Goal: Task Accomplishment & Management: Use online tool/utility

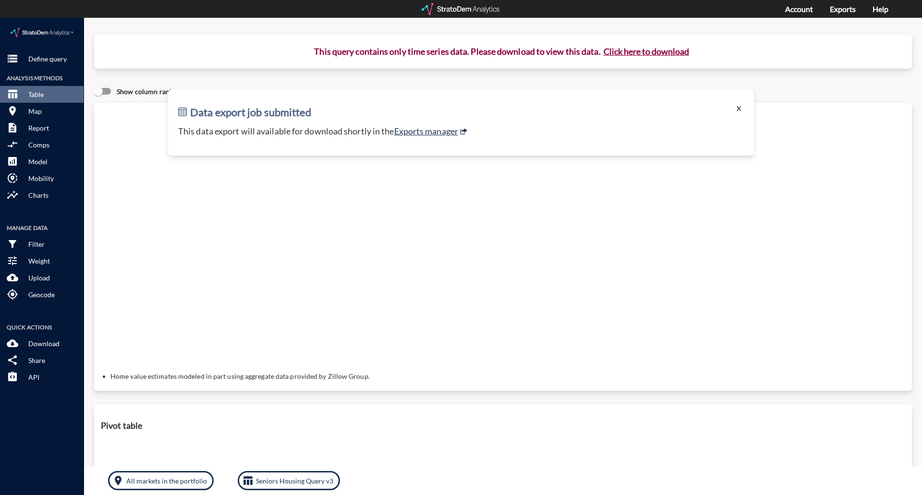
click button "X"
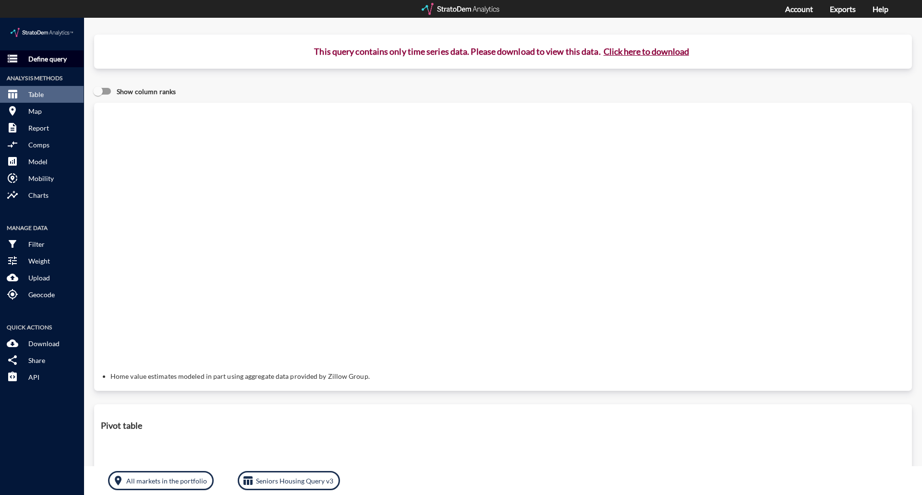
click p "Define query"
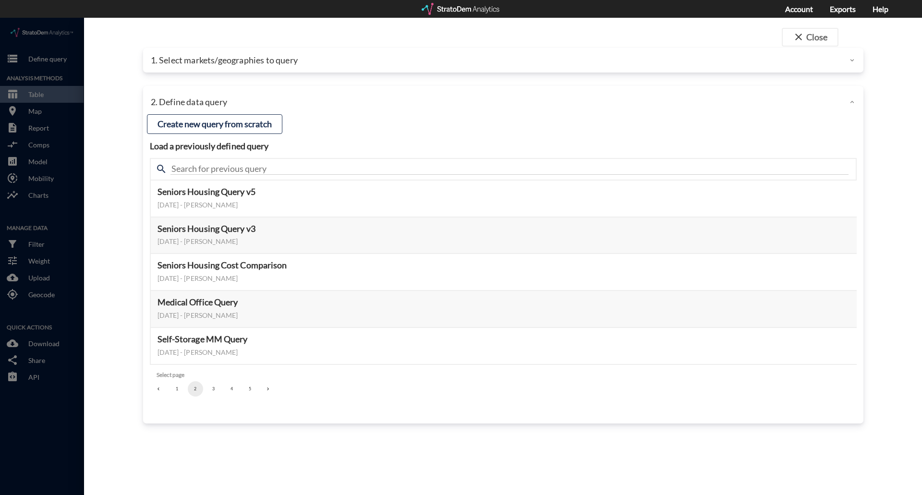
click div
click p "1. Select markets/geographies to query"
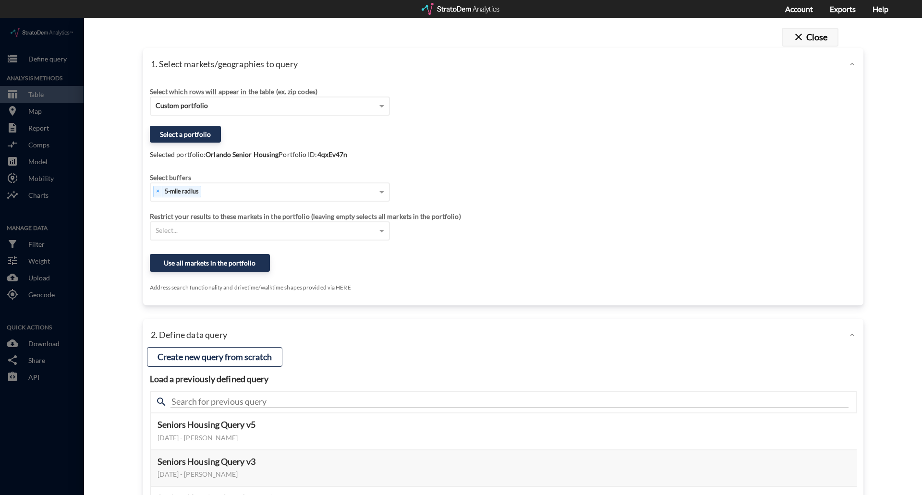
click button "close Close"
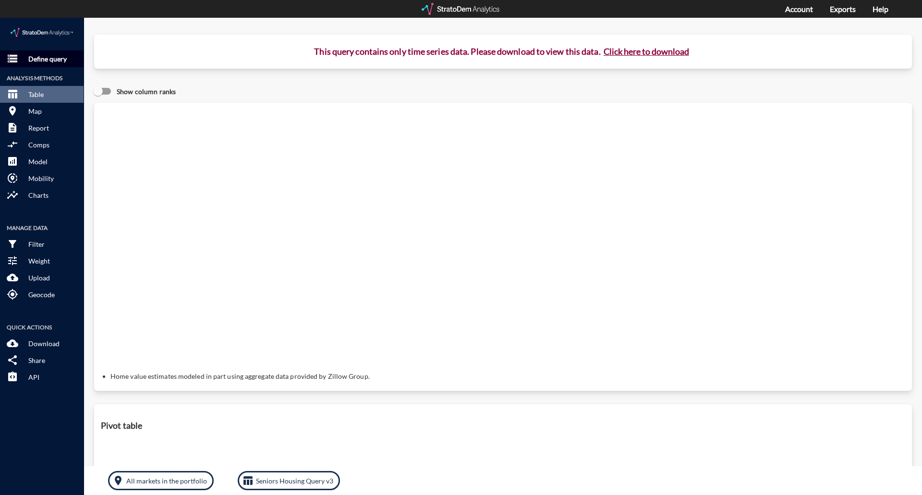
click button "storage Define query"
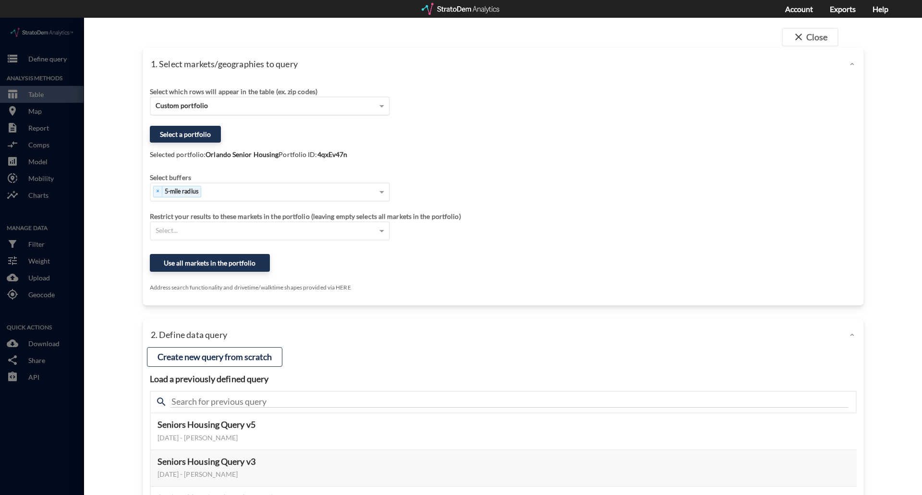
click div "Custom portfolio"
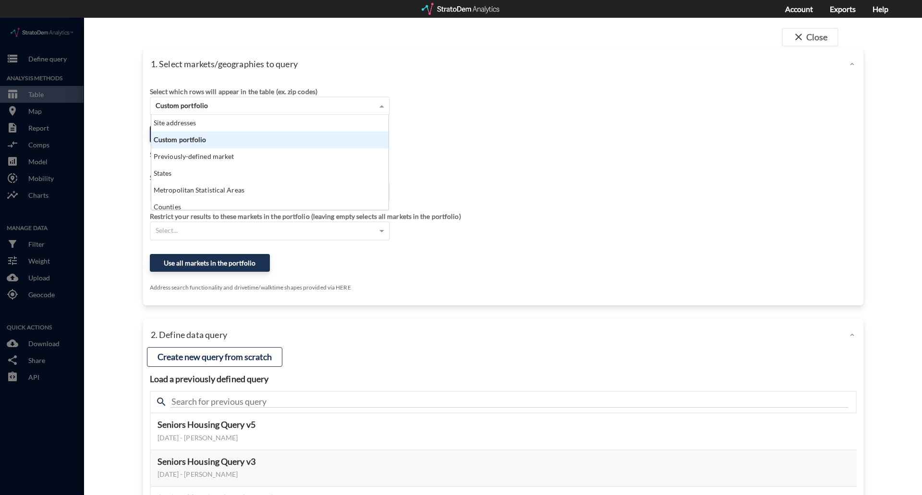
scroll to position [88, 231]
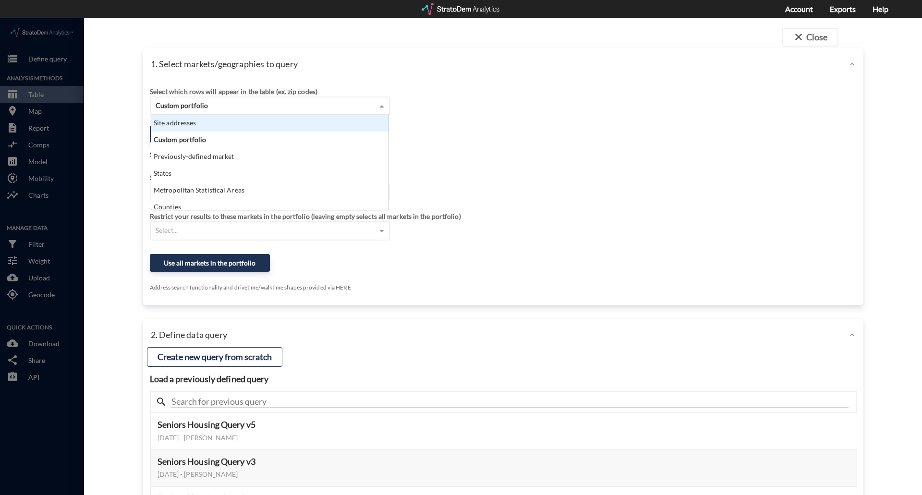
click div "Site addresses"
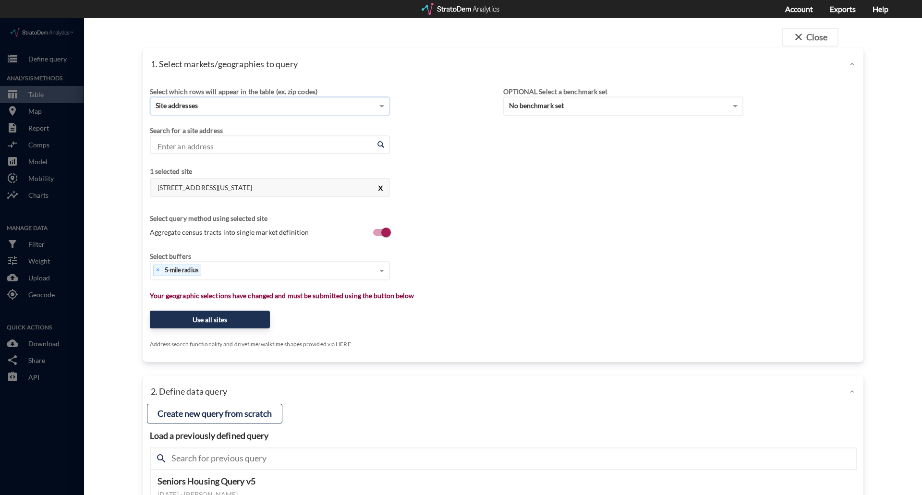
click button "X"
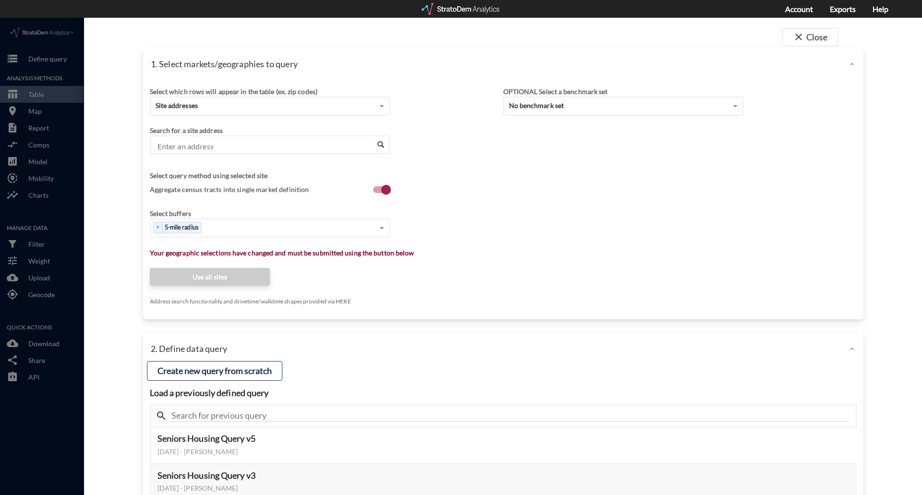
click input "Enter an address"
paste input "[STREET_ADDRESS][US_STATE]"
click li "[STREET_ADDRESS][US_STATE]"
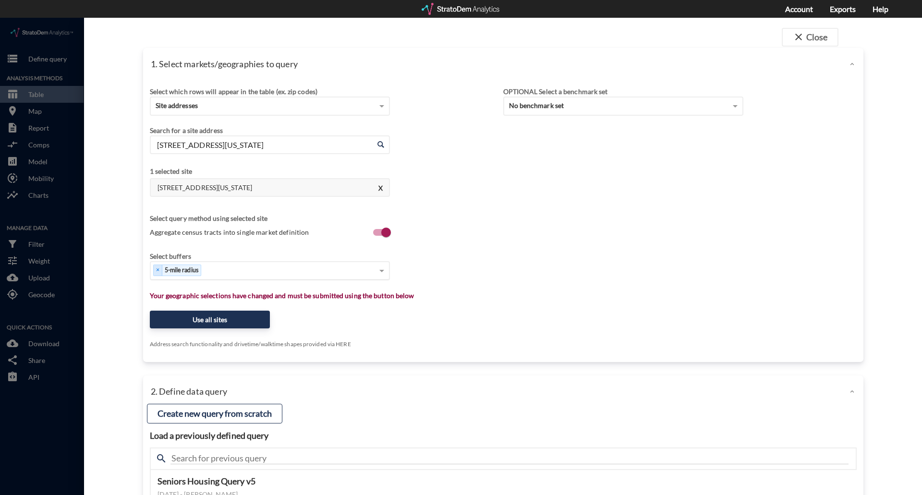
type input "[STREET_ADDRESS][US_STATE]"
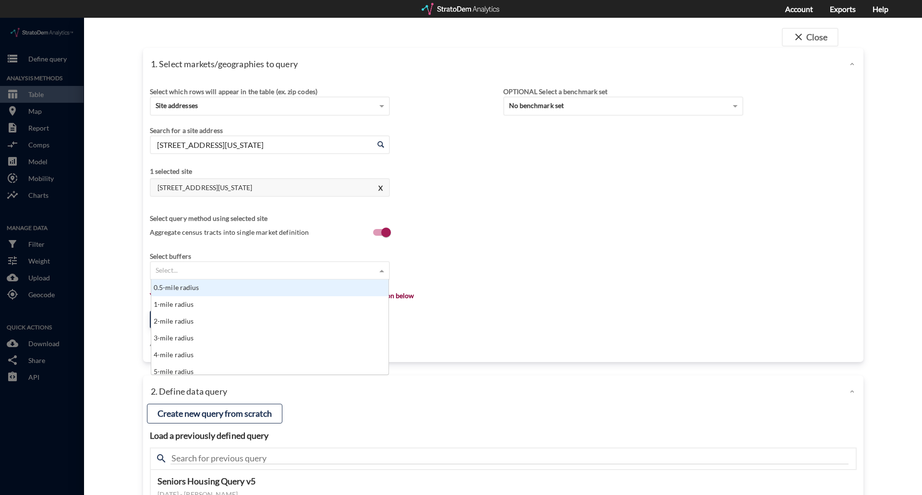
click div "Select..."
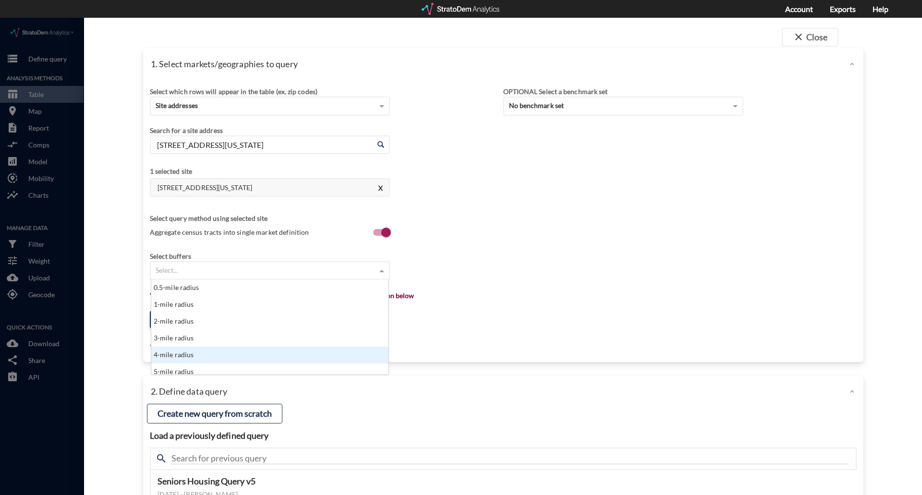
click div "4-mile radius"
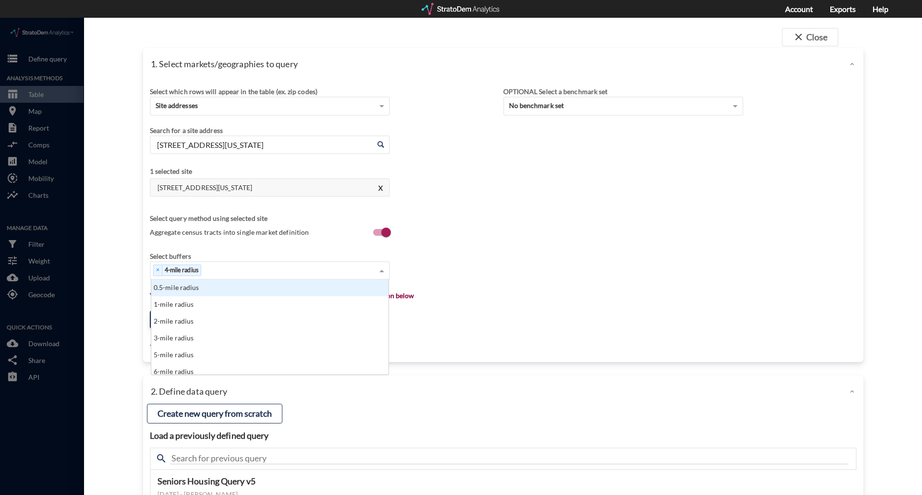
click div "× 4-mile radius"
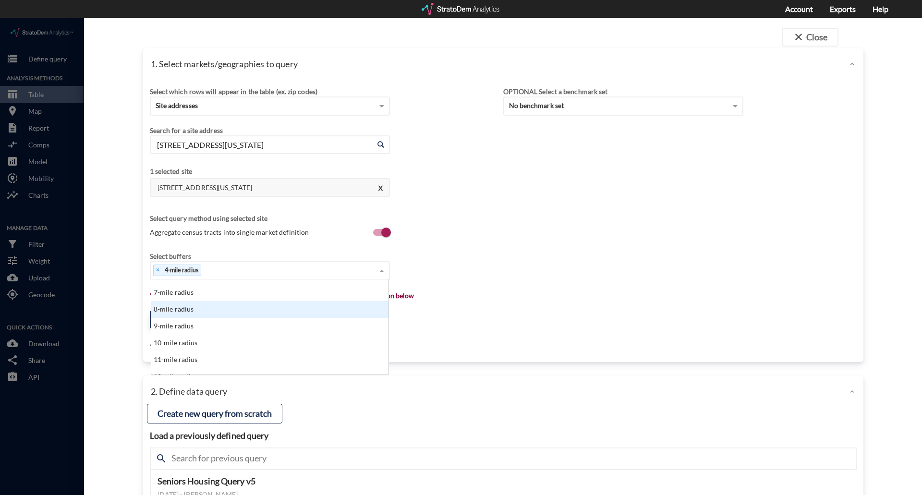
click div "8-mile radius"
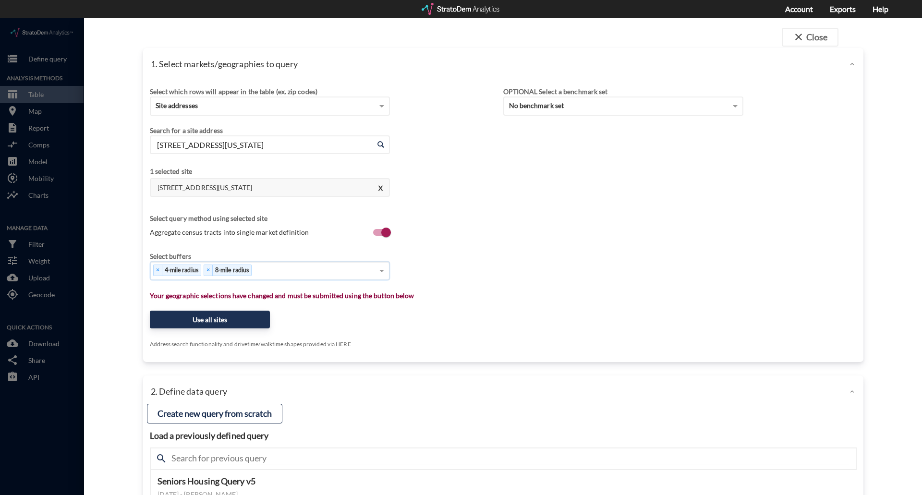
click div "× 4-mile radius × 8-mile radius"
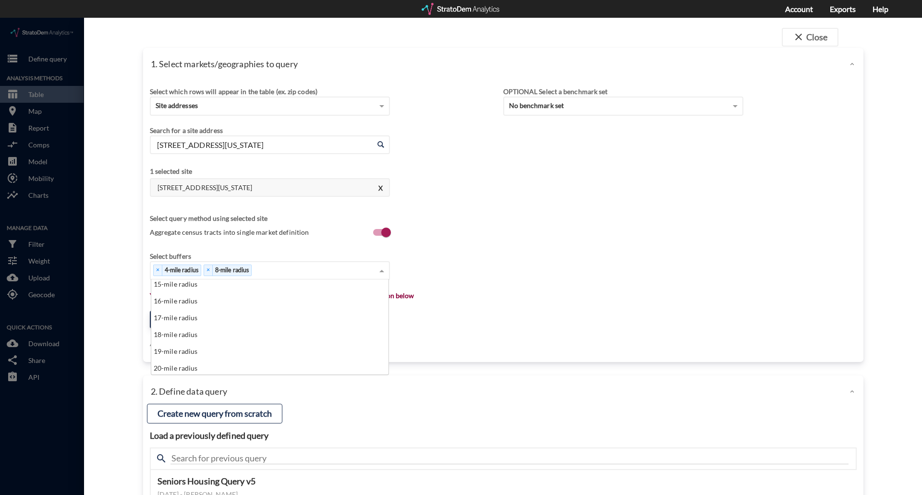
scroll to position [240, 0]
click div "18-mile radius"
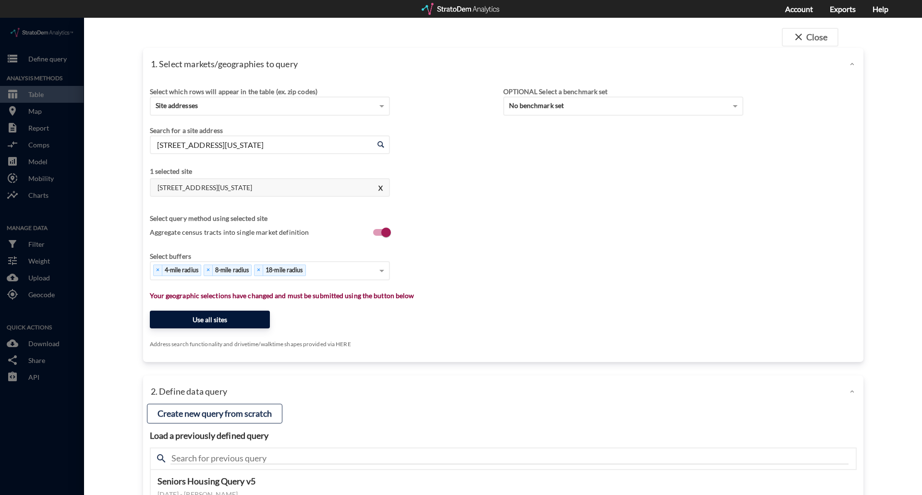
click button "Use all sites"
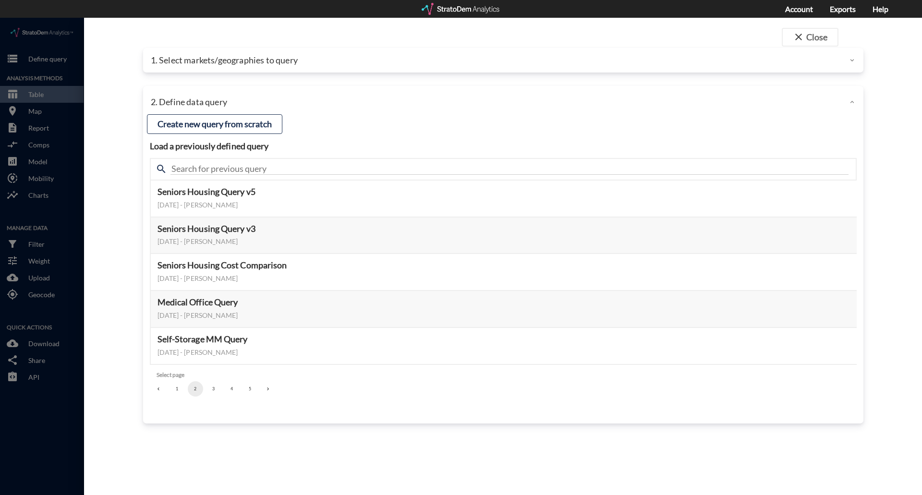
click button "3"
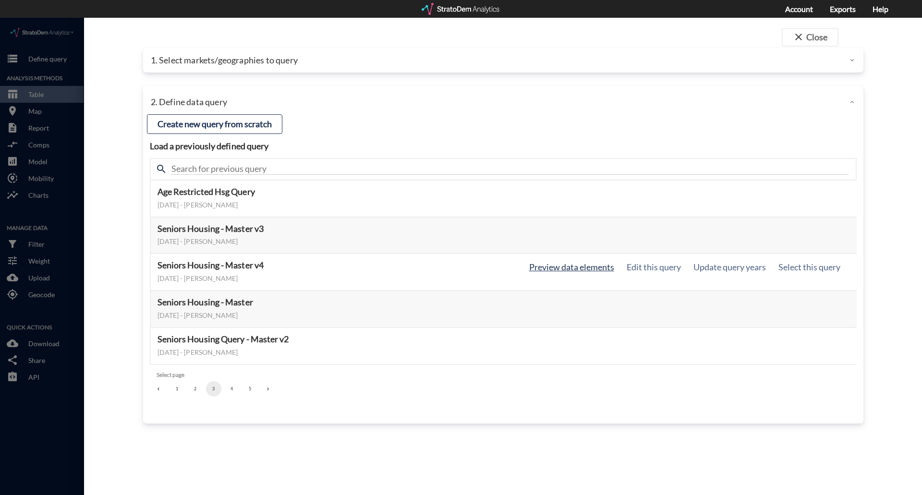
click button "Preview data elements"
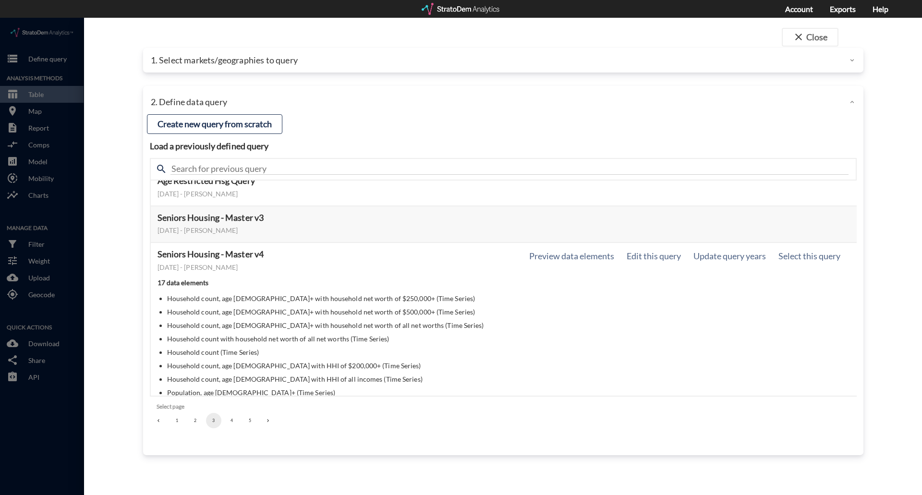
scroll to position [0, 0]
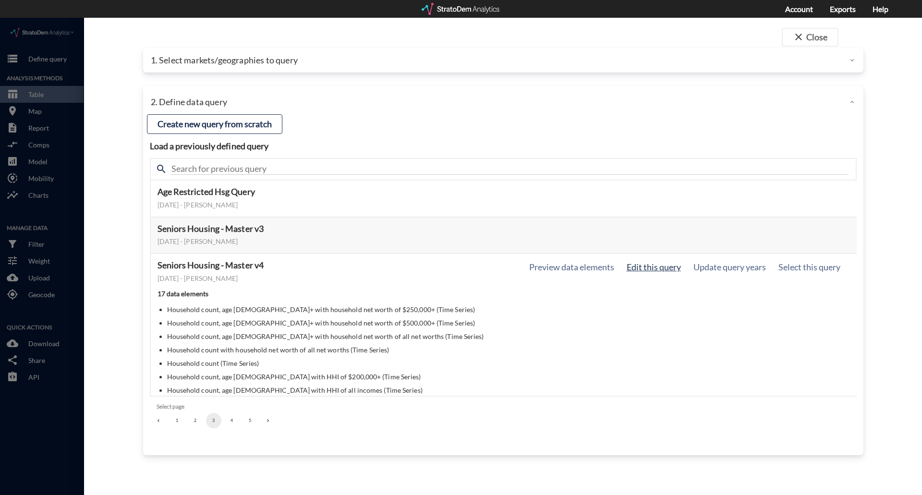
click button "Edit this query"
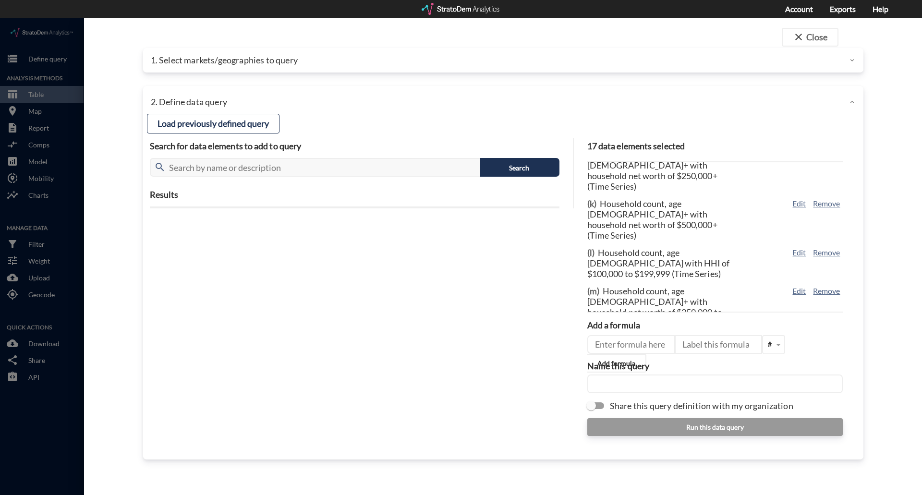
scroll to position [394, 0]
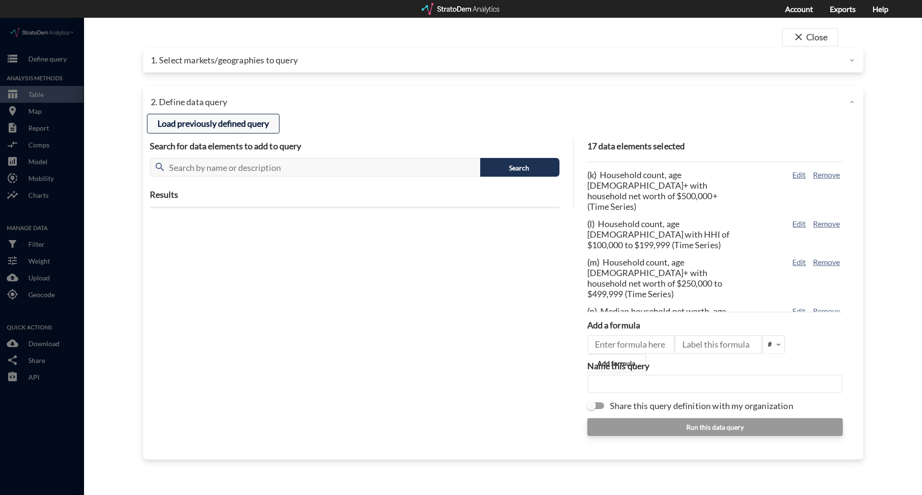
click button "Load previously defined query"
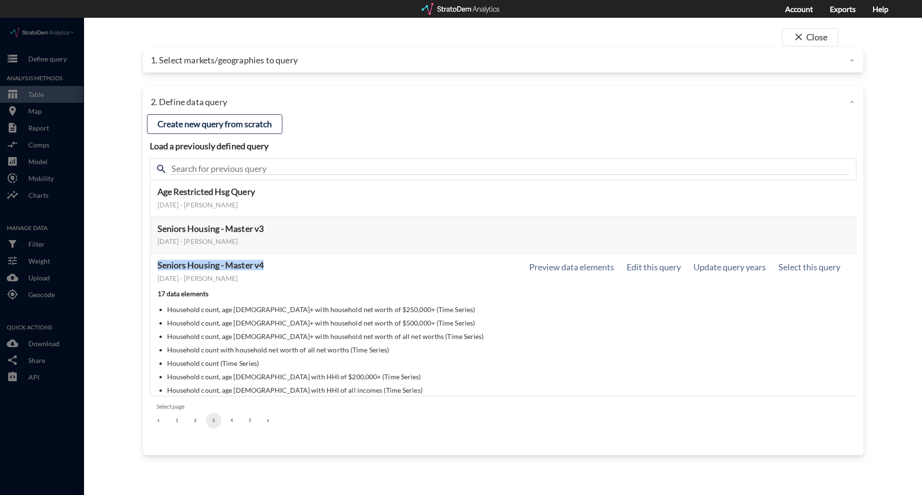
drag, startPoint x: 268, startPoint y: 250, endPoint x: 157, endPoint y: 239, distance: 110.9
click div "Seniors Housing - Master v4 [DATE] - [PERSON_NAME] Preview data elements Edit t…"
copy h5 "Seniors Housing - Master v4"
click button "Edit this query"
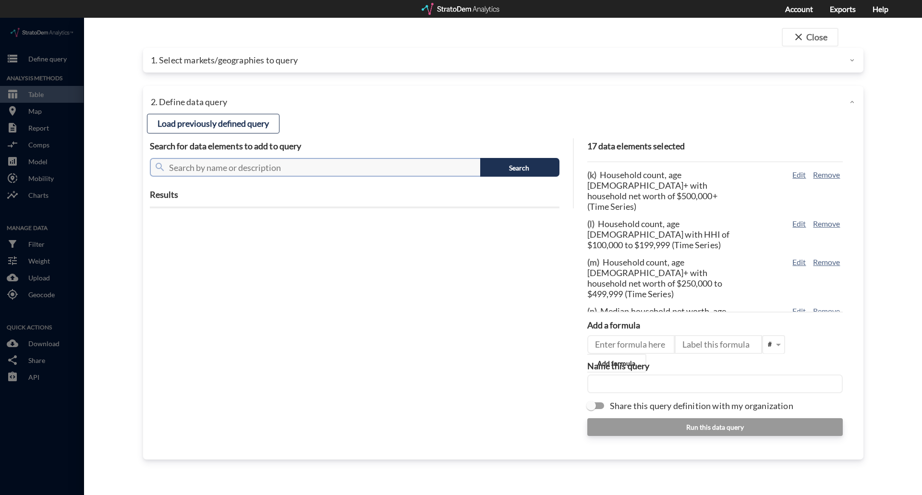
click input "text"
type input "net worth"
click button "Search"
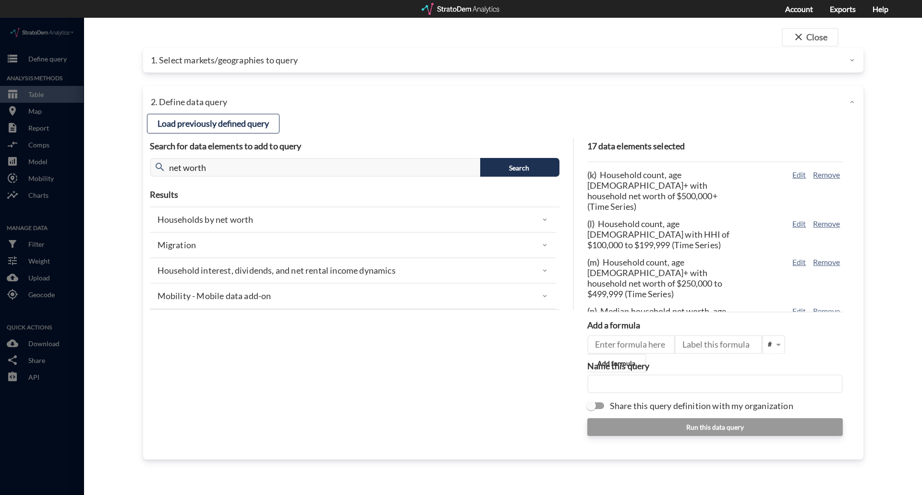
click div "Households by net worth"
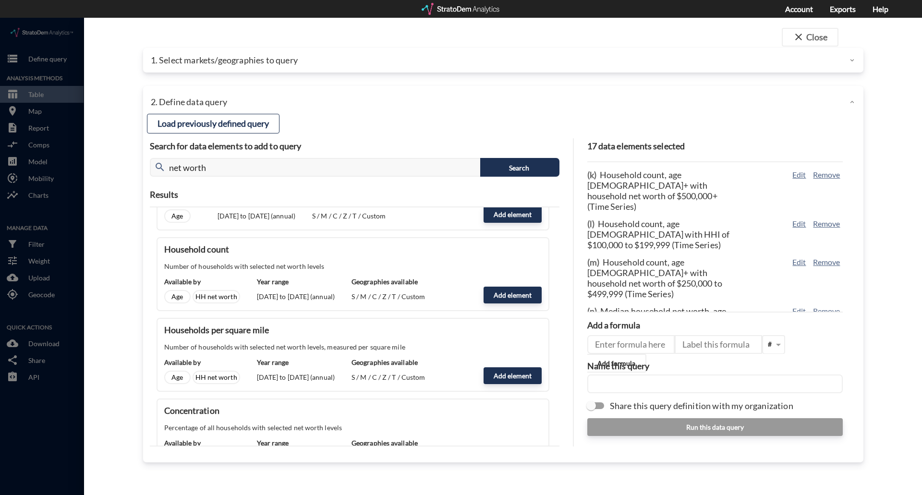
scroll to position [144, 0]
click button "Add element"
type input "NW_DYNAMICS"
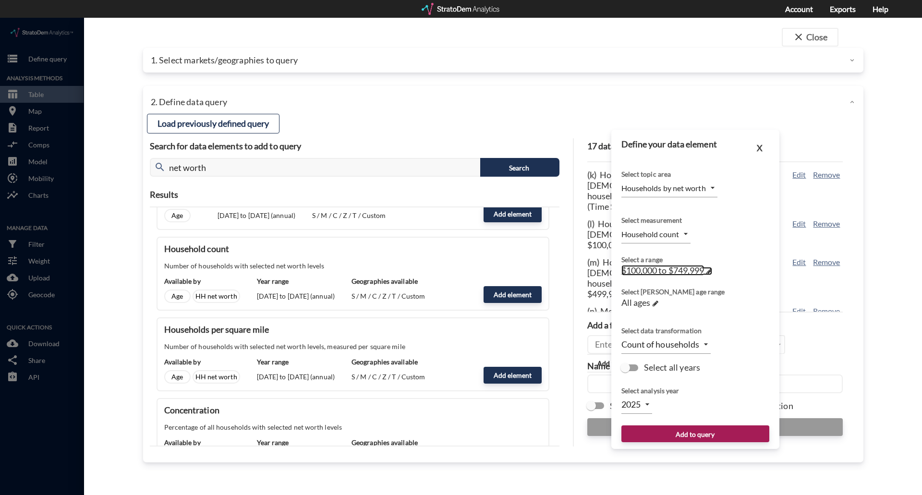
click span "$100,000 to $749,999"
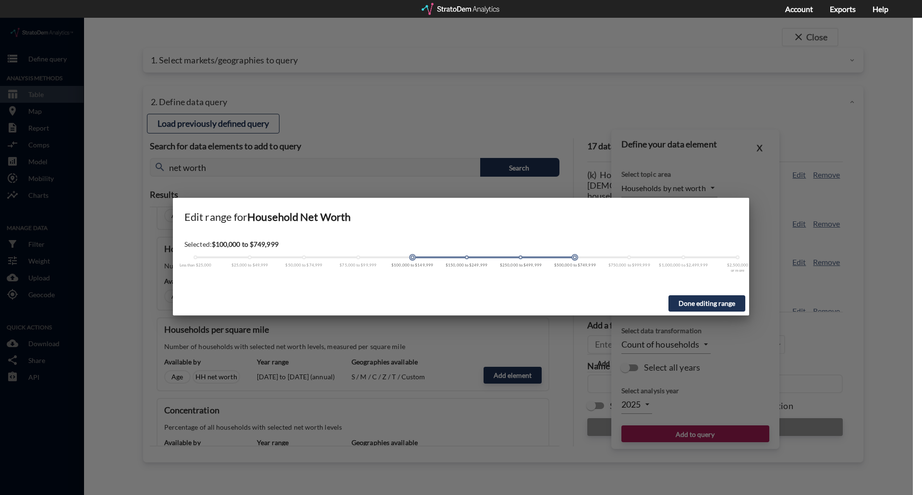
click button "Done editing range"
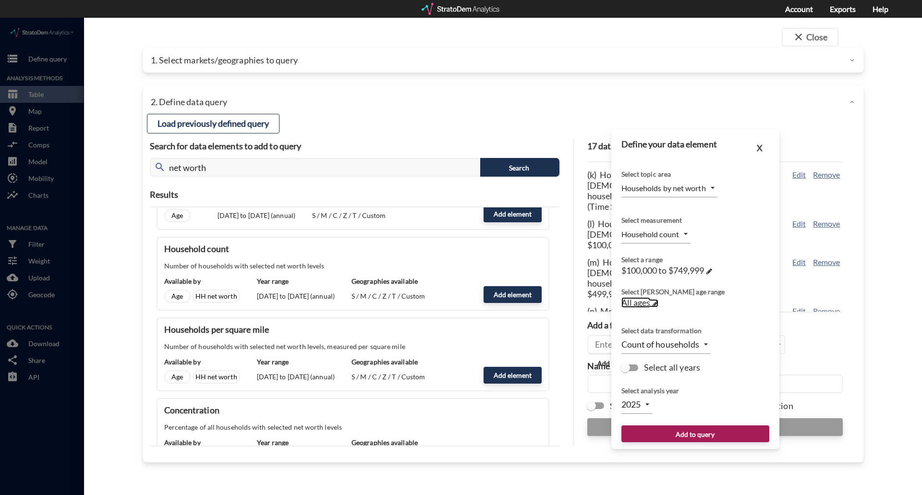
click span "All ages"
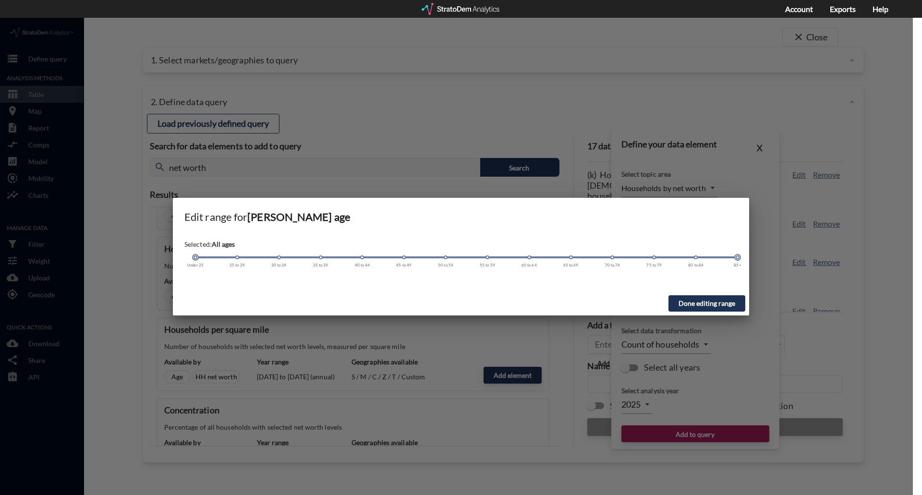
drag, startPoint x: 196, startPoint y: 242, endPoint x: 220, endPoint y: 249, distance: 25.1
click div "Selected: All ages Under 25 25 to 29 30 to 34 35 to 39 40 to 44 45 to 49 50 to …"
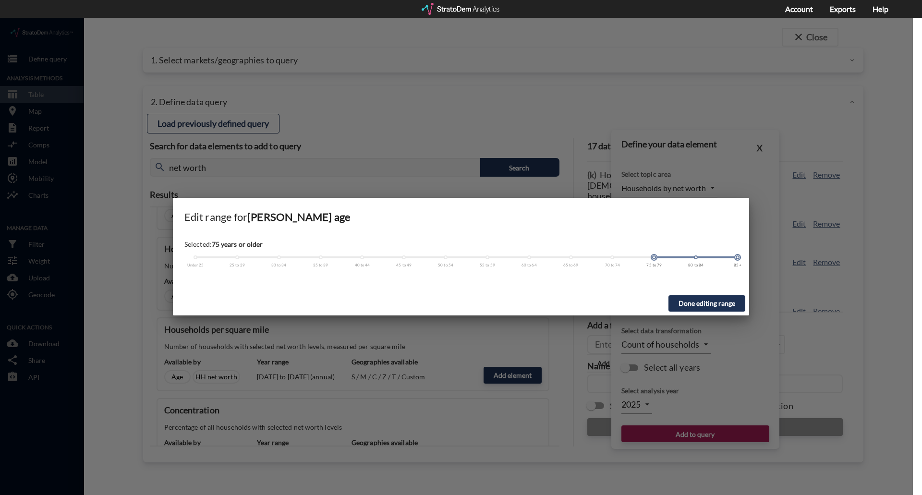
drag, startPoint x: 194, startPoint y: 241, endPoint x: 642, endPoint y: 251, distance: 447.9
click div "Selected: 75 years or older Under 25 25 to 29 30 to 34 35 to 39 40 to 44 45 to …"
click button "Done editing range"
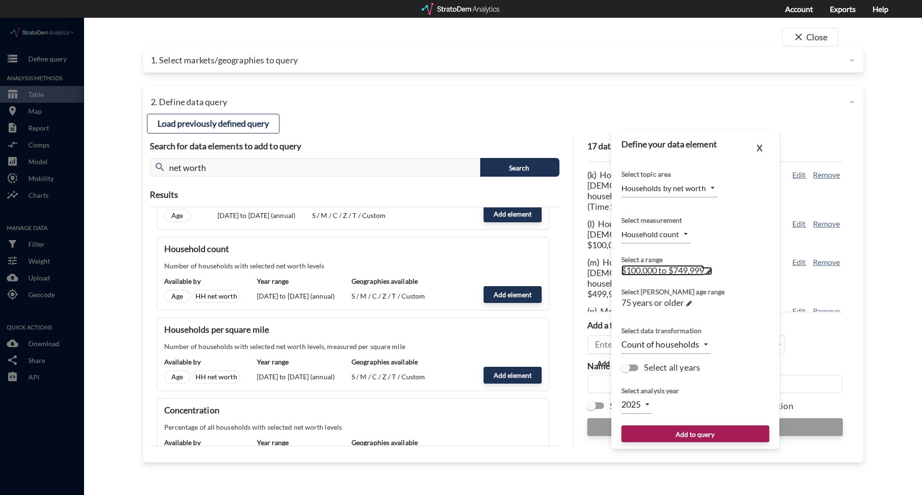
click span "$100,000 to $749,999"
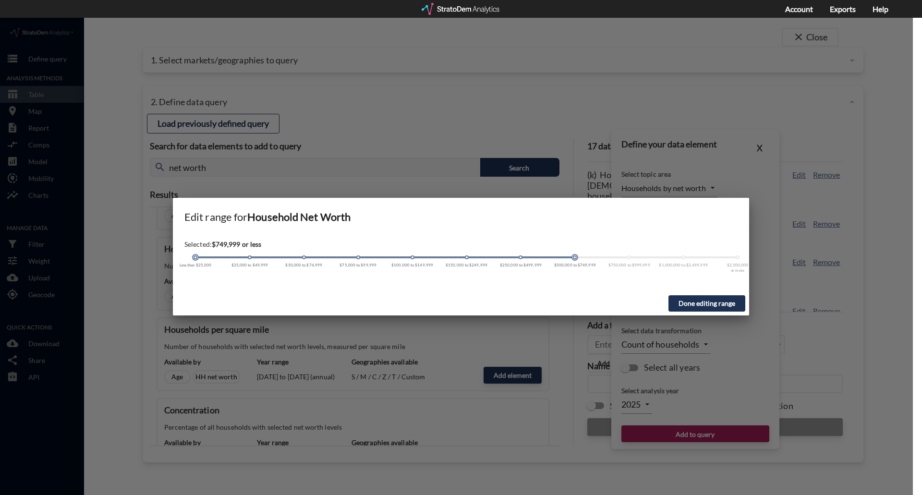
drag, startPoint x: 411, startPoint y: 238, endPoint x: 79, endPoint y: 256, distance: 332.6
click div "Edit range for Household Net Worth Selected: $749,999 or less Less than $25,000…"
drag, startPoint x: 573, startPoint y: 240, endPoint x: 255, endPoint y: 252, distance: 318.0
click div "Selected: $49,999 or less Less than $25,000 $25,000 to $49,999 $50,000 to $74,9…"
click button "Done editing range"
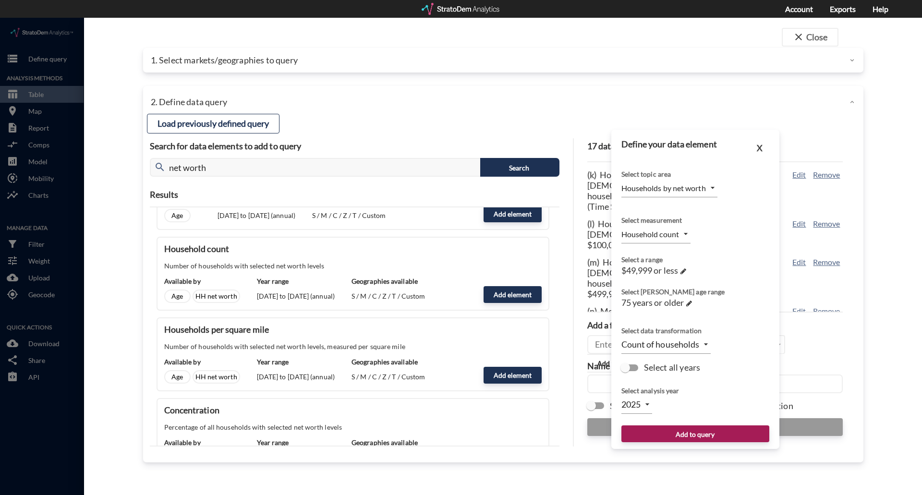
click input "Select all years"
checkbox input "true"
type input "TIME_SERIES_DL"
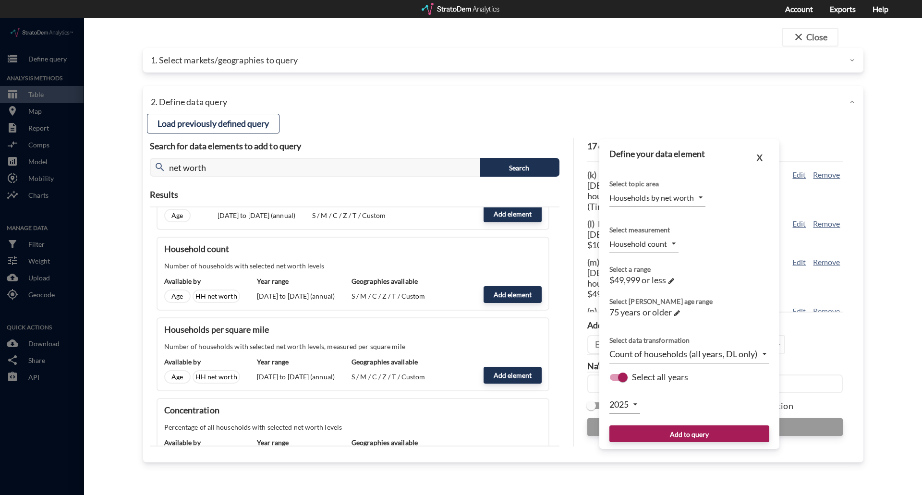
click input "Select all years"
checkbox input "false"
type input "LEVEL"
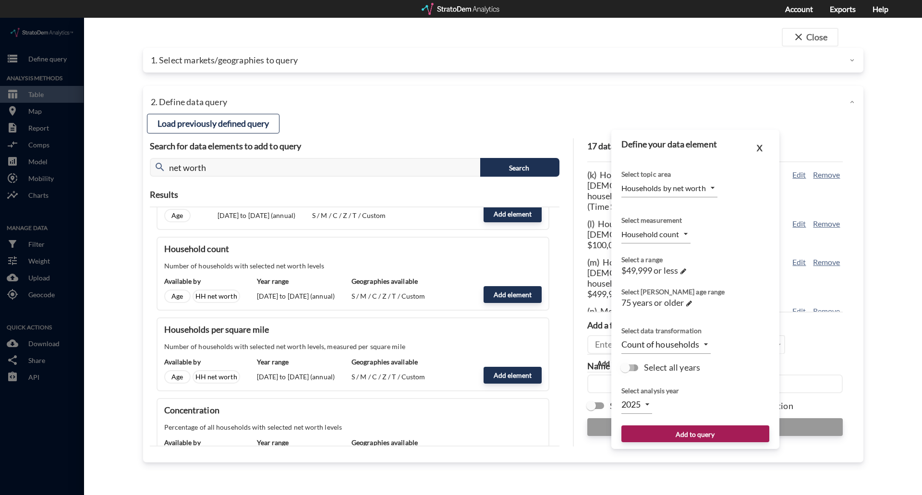
click input "Select all years"
checkbox input "true"
type input "TIME_SERIES_DL"
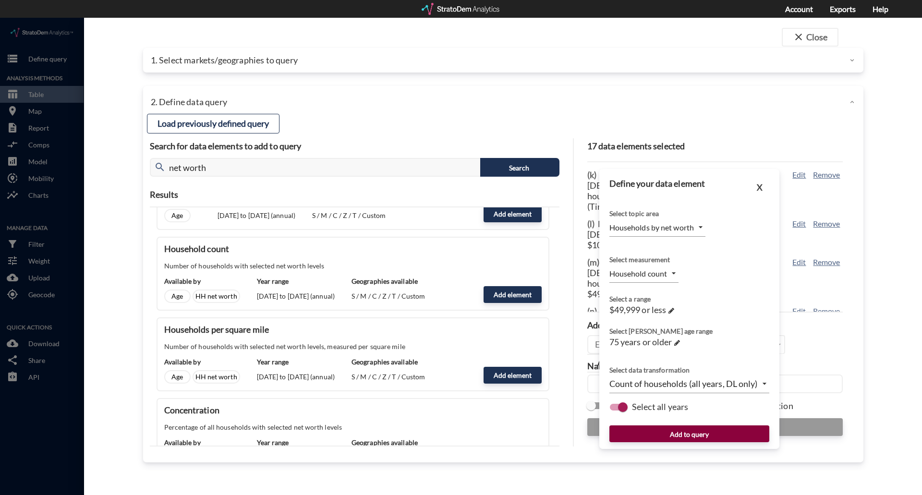
click button "Add to query"
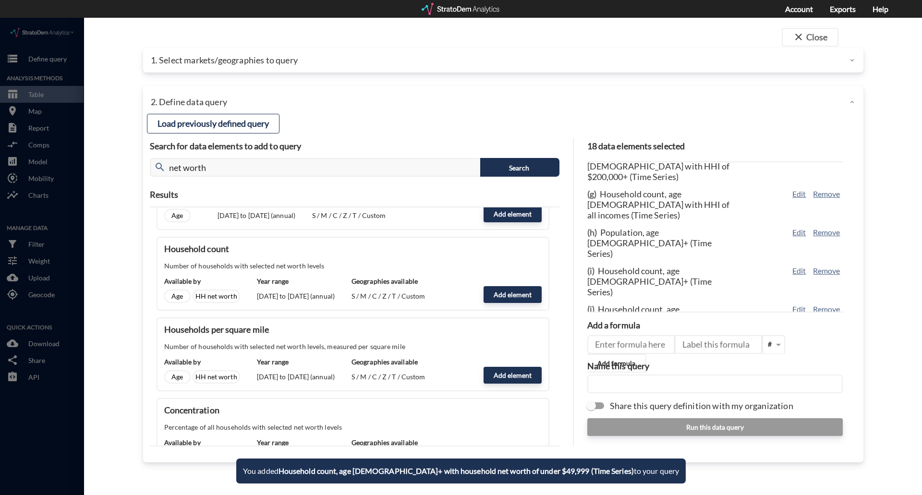
scroll to position [432, 0]
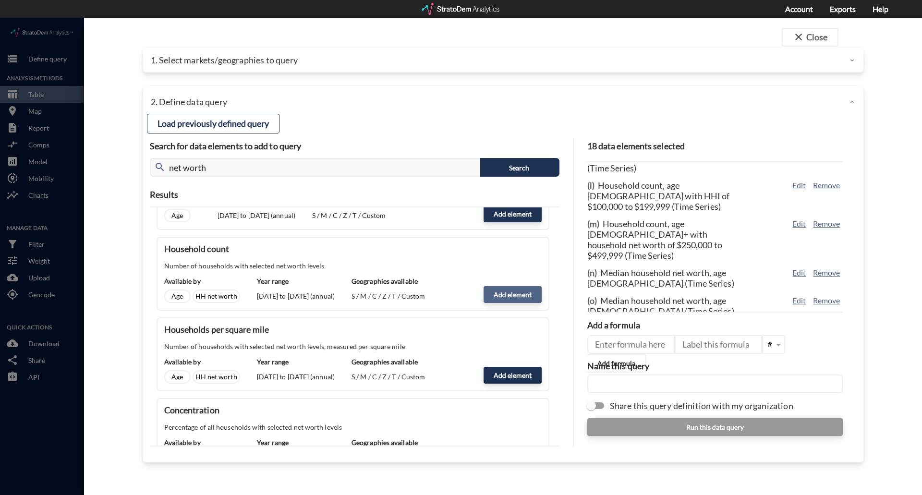
click button "Add element"
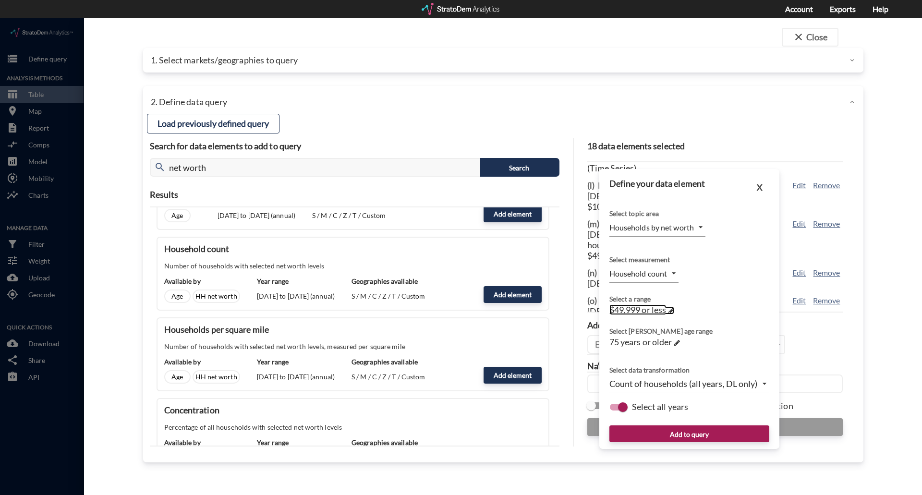
click span "$49,999 or less"
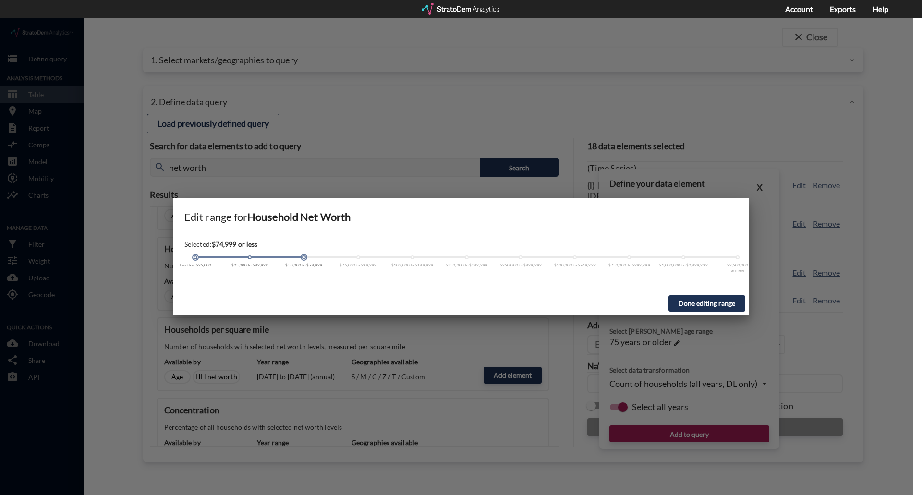
drag, startPoint x: 249, startPoint y: 240, endPoint x: 318, endPoint y: 250, distance: 69.3
click div "Selected: $74,999 or less Less than $25,000 $25,000 to $49,999 $50,000 to $74,9…"
drag, startPoint x: 195, startPoint y: 239, endPoint x: 245, endPoint y: 240, distance: 50.4
click div
click button "Done editing range"
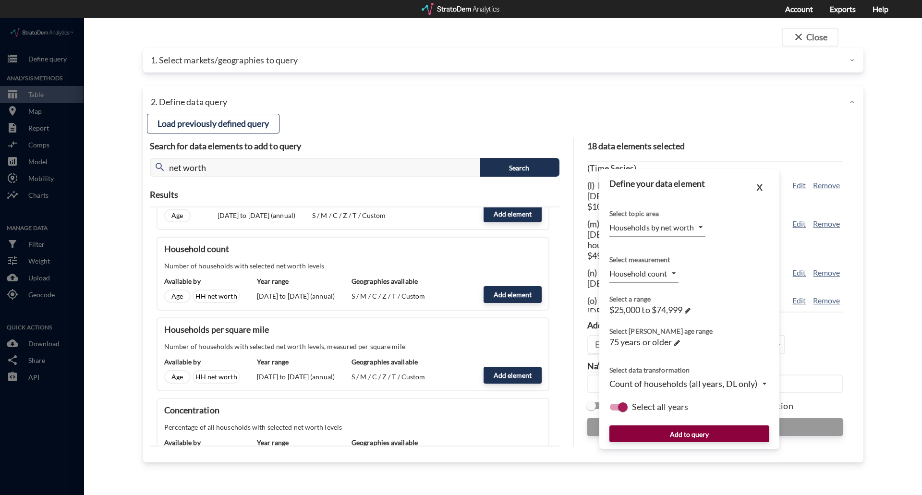
click button "Add to query"
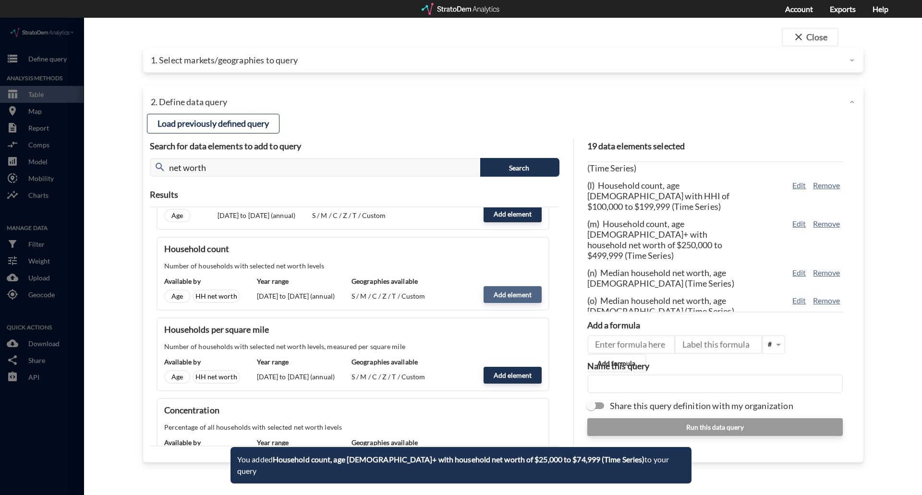
click button "Add element"
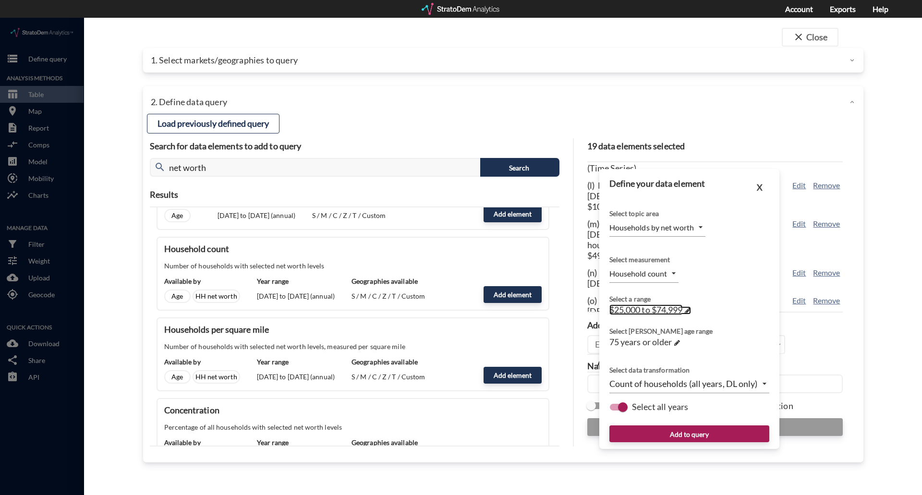
click span "$25,000 to $74,999"
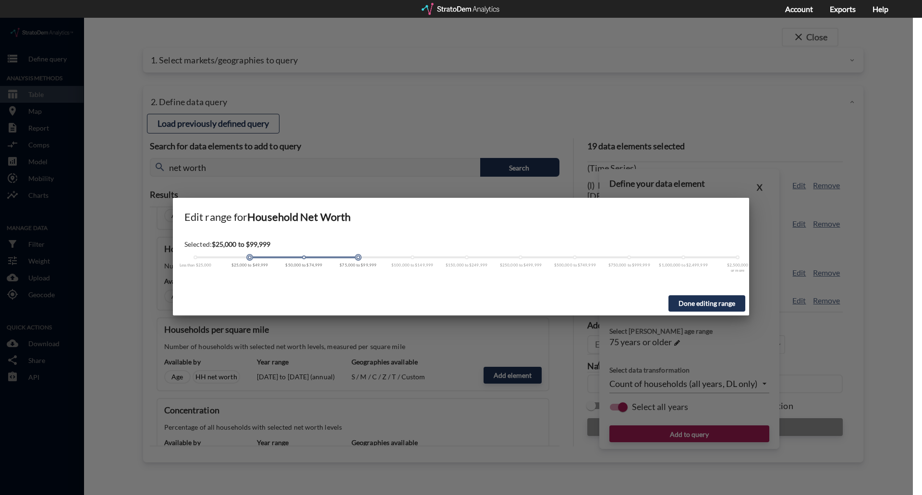
drag, startPoint x: 303, startPoint y: 240, endPoint x: 358, endPoint y: 240, distance: 54.2
click div
drag, startPoint x: 250, startPoint y: 240, endPoint x: 295, endPoint y: 240, distance: 44.6
click div "Less than $25,000 $25,000 to $49,999 $50,000 to $74,999 $75,000 to $99,999 $100…"
click button "Done editing range"
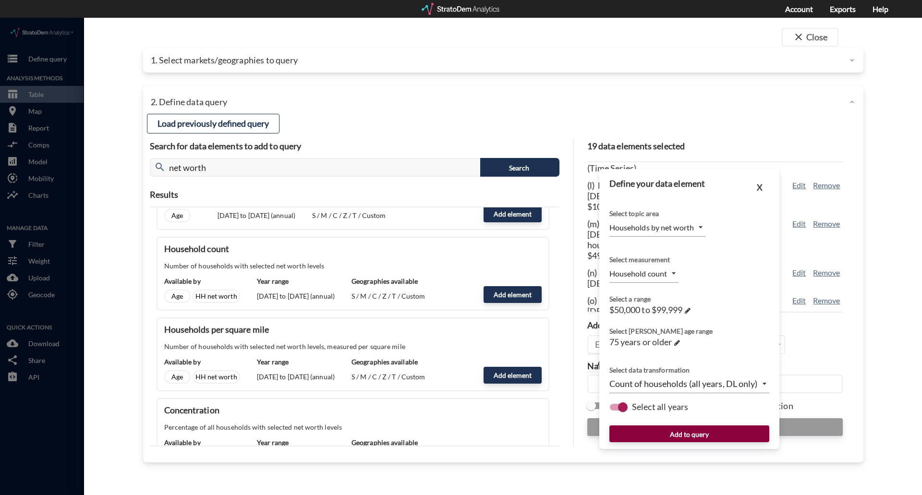
click button "Add to query"
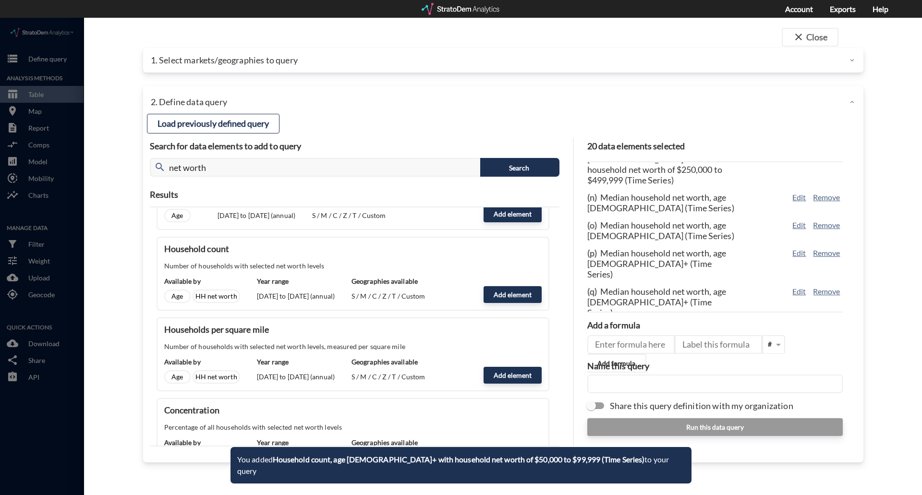
scroll to position [509, 0]
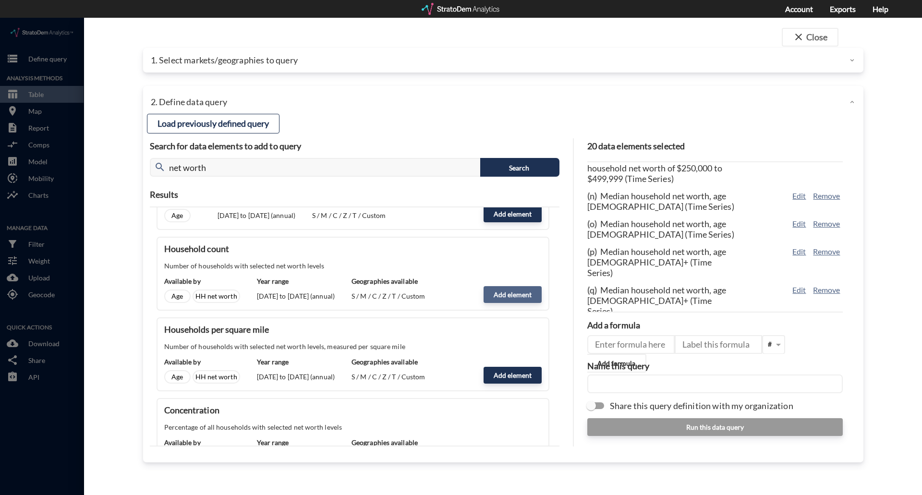
click button "Add element"
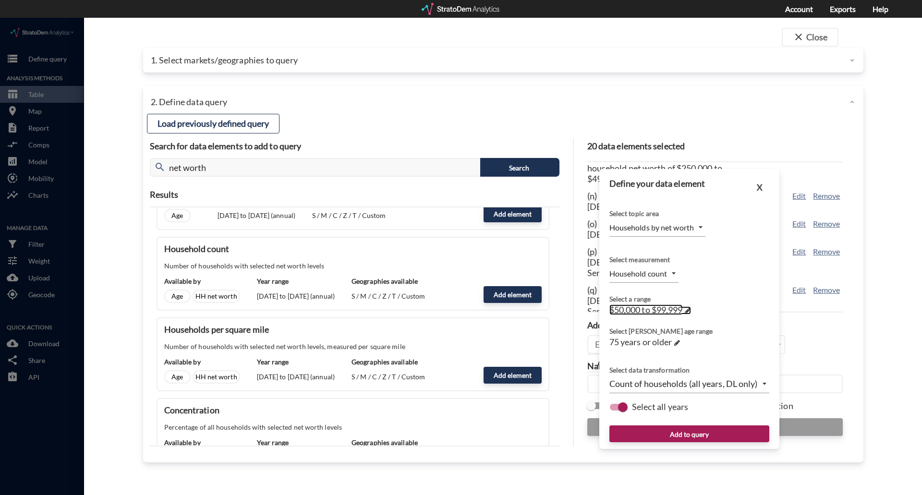
click span "$50,000 to $99,999"
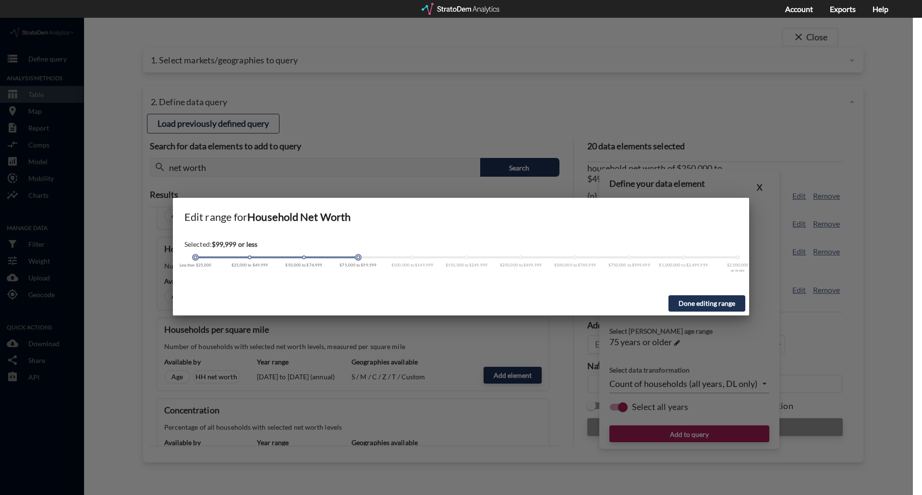
drag, startPoint x: 304, startPoint y: 237, endPoint x: 136, endPoint y: 238, distance: 168.5
click div "Edit range for Household Net Worth Selected: $99,999 or less Less than $25,000 …"
drag, startPoint x: 357, startPoint y: 237, endPoint x: 180, endPoint y: 242, distance: 177.7
click div "Selected: $25,000 or less Less than $25,000 $25,000 to $49,999 $50,000 to $74,9…"
drag, startPoint x: 197, startPoint y: 240, endPoint x: 260, endPoint y: 240, distance: 62.9
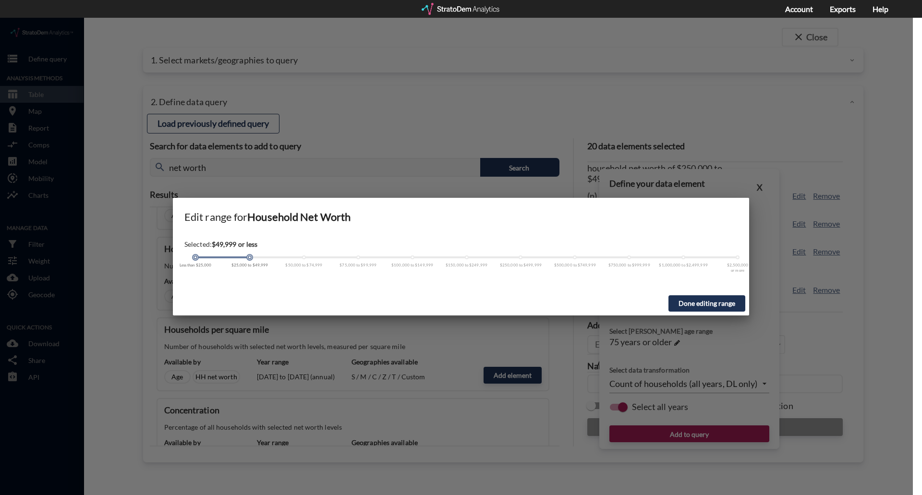
click div
drag, startPoint x: 195, startPoint y: 240, endPoint x: 252, endPoint y: 239, distance: 57.6
click div
drag, startPoint x: 249, startPoint y: 239, endPoint x: 189, endPoint y: 241, distance: 60.1
click div "Selected: $49,999 or less Less than $25,000 $25,000 to $49,999 $50,000 to $74,9…"
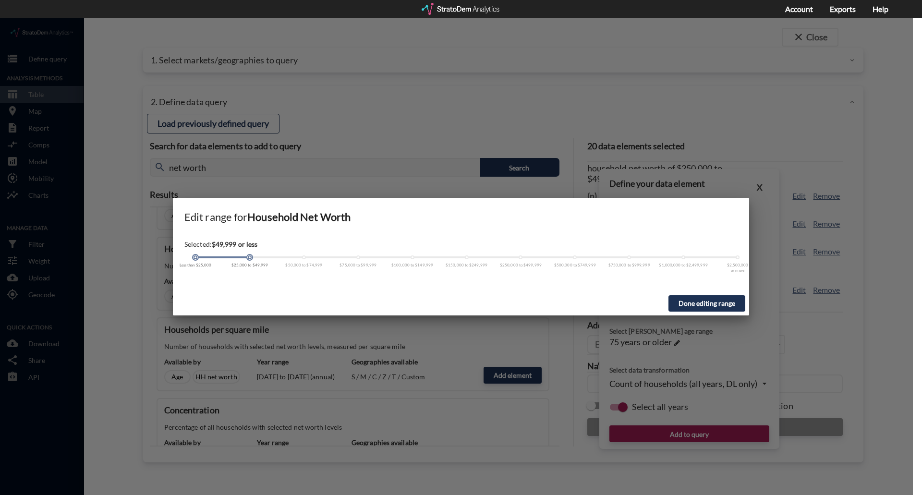
drag, startPoint x: 730, startPoint y: 283, endPoint x: 742, endPoint y: 248, distance: 37.0
click button "Done editing range"
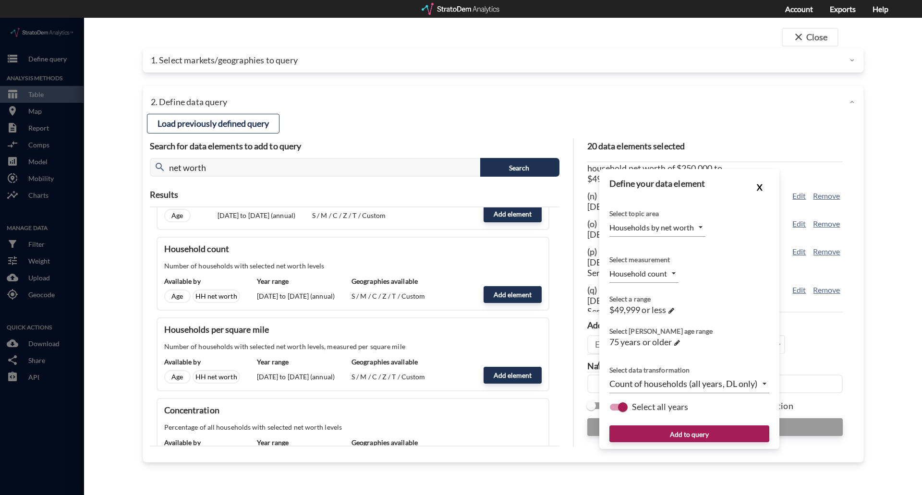
click button "X"
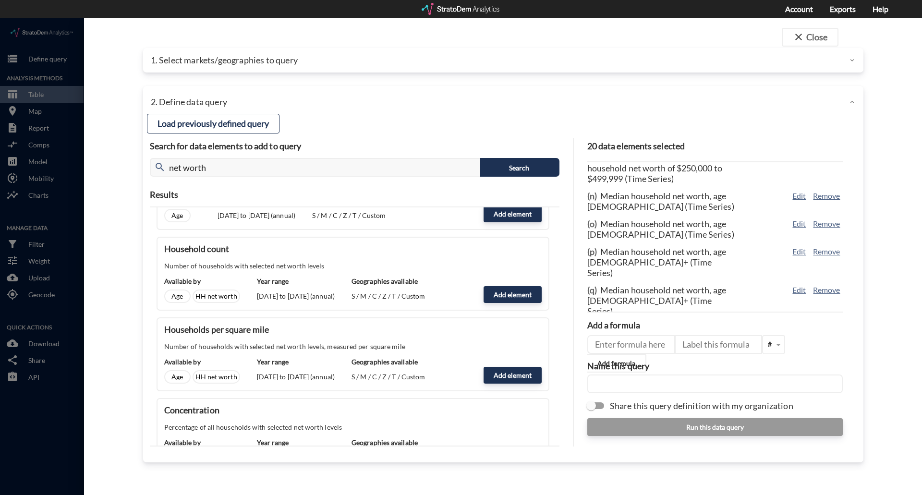
click button "Remove"
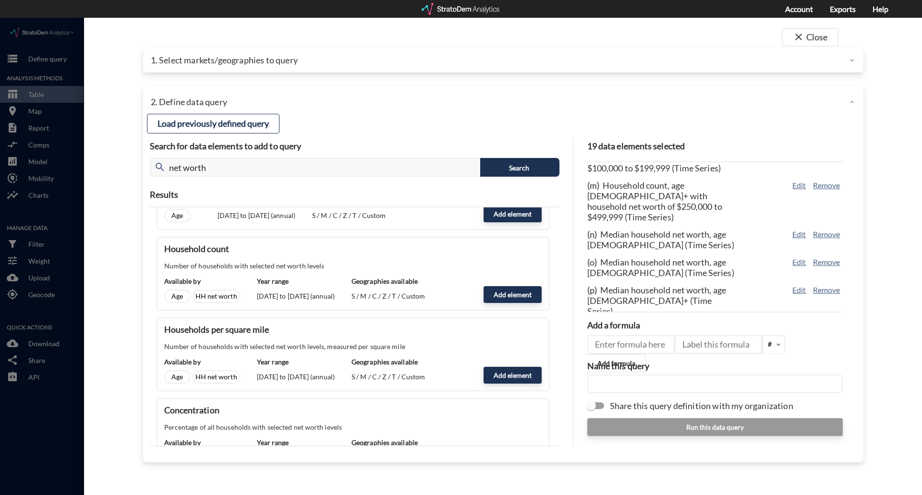
click button "Remove"
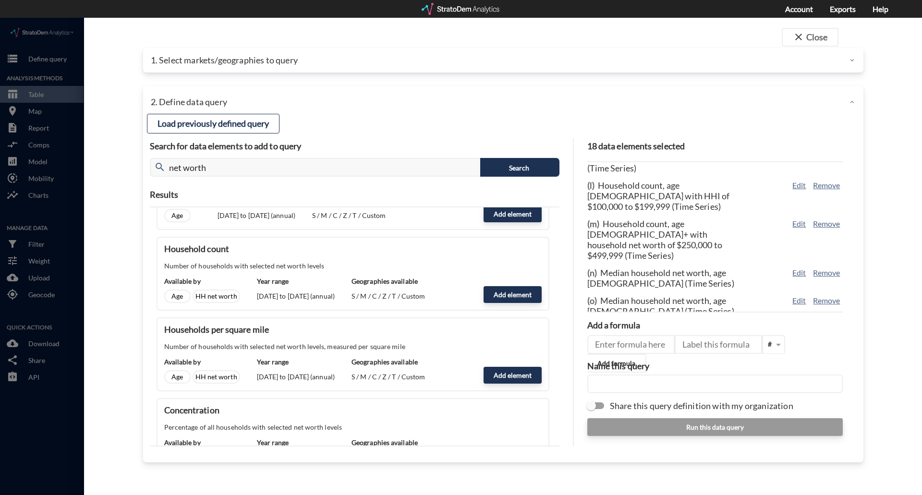
click button "Remove"
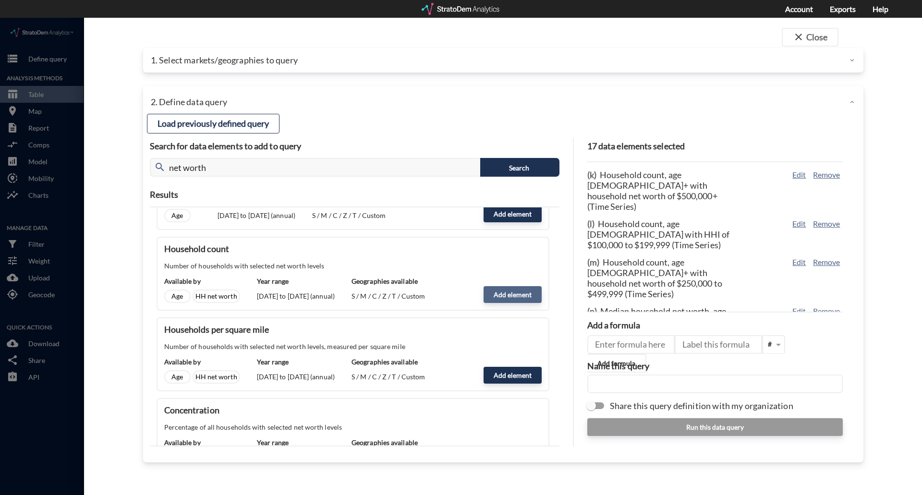
click button "Add element"
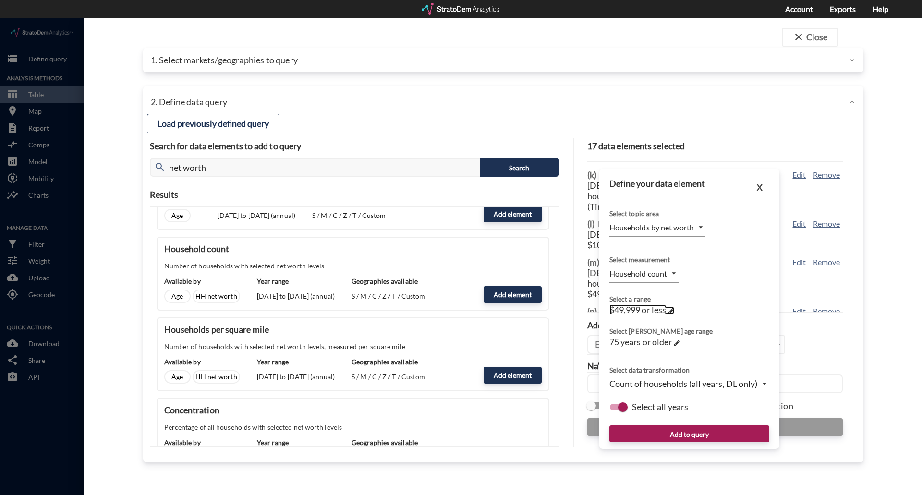
click span "$49,999 or less"
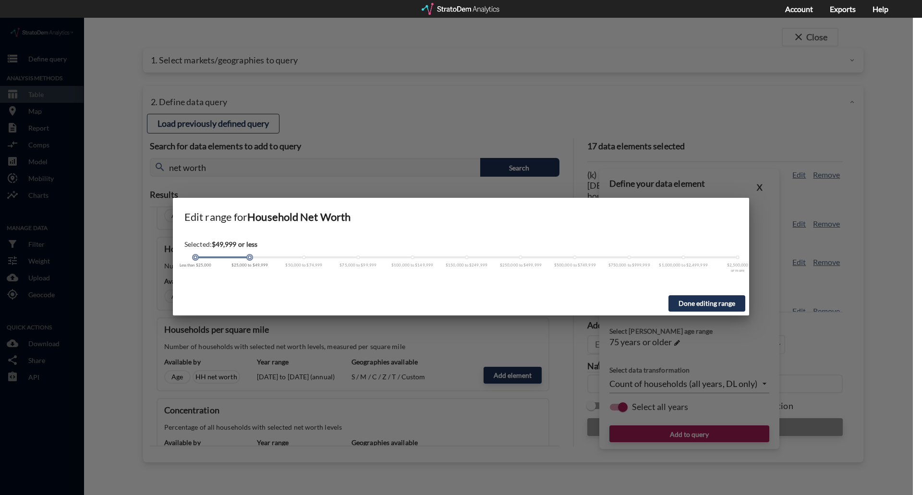
drag, startPoint x: 248, startPoint y: 241, endPoint x: 185, endPoint y: 242, distance: 62.4
click div "Selected: $49,999 or less Less than $25,000 $25,000 to $49,999 $50,000 to $74,9…"
click div
drag, startPoint x: 250, startPoint y: 240, endPoint x: 180, endPoint y: 240, distance: 70.1
click div "Selected: $25,000 or less Less than $25,000 $25,000 to $49,999 $50,000 to $74,9…"
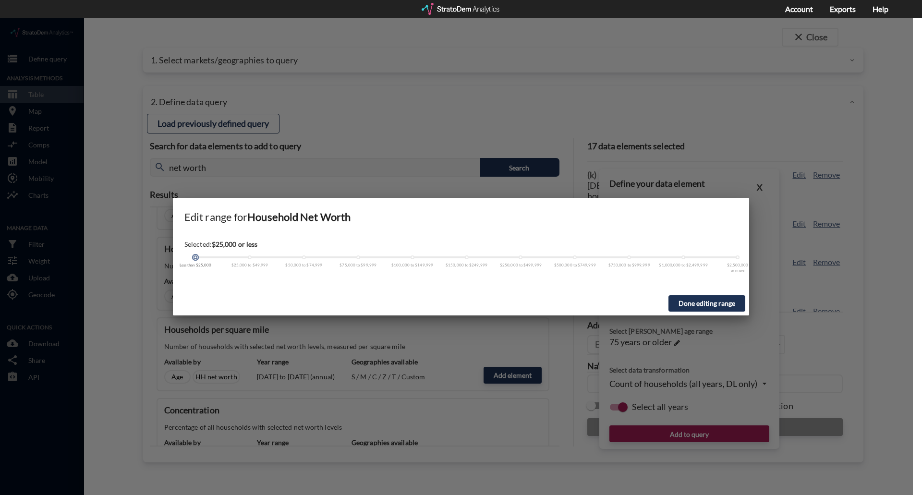
click button "Done editing range"
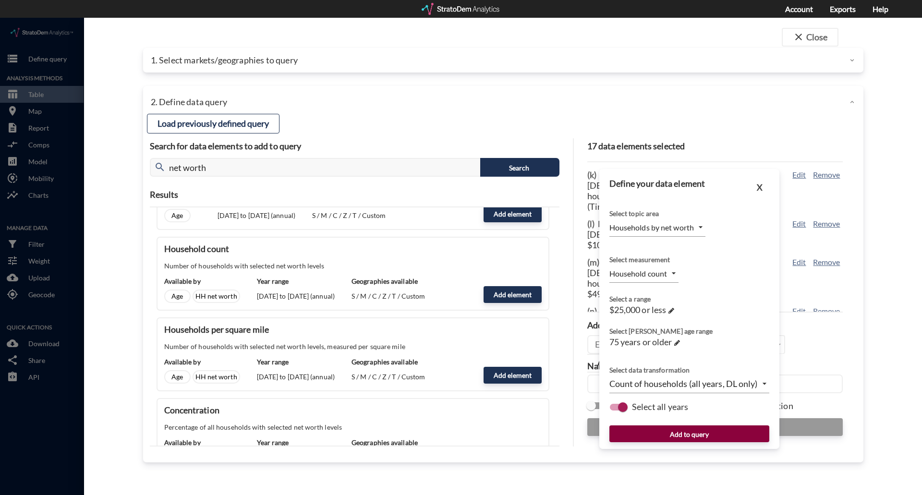
click button "Add to query"
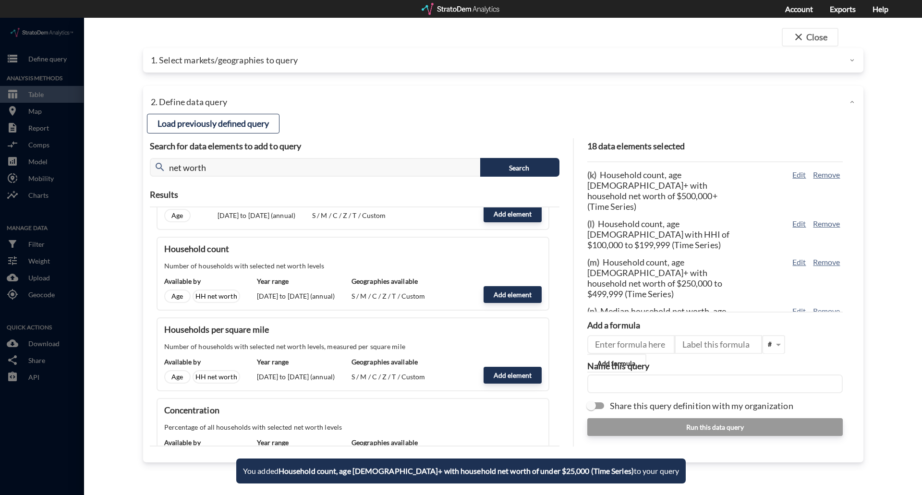
scroll to position [432, 0]
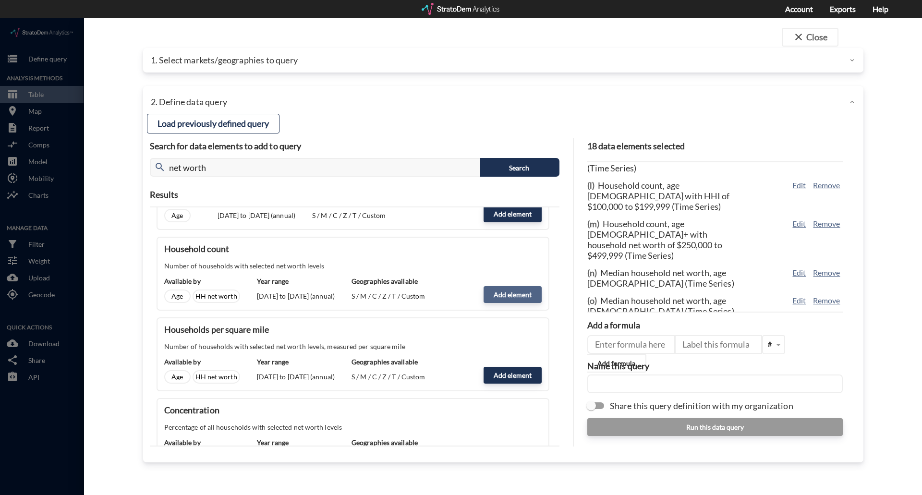
click button "Add element"
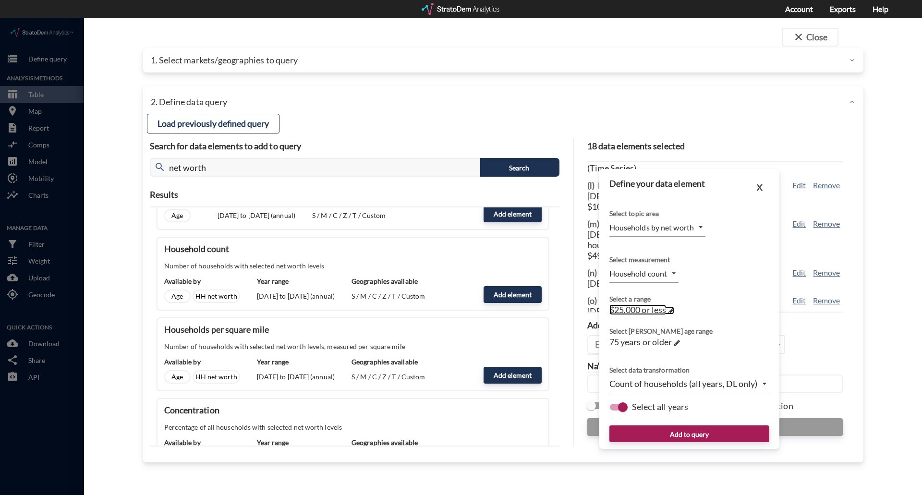
click span "$25,000 or less"
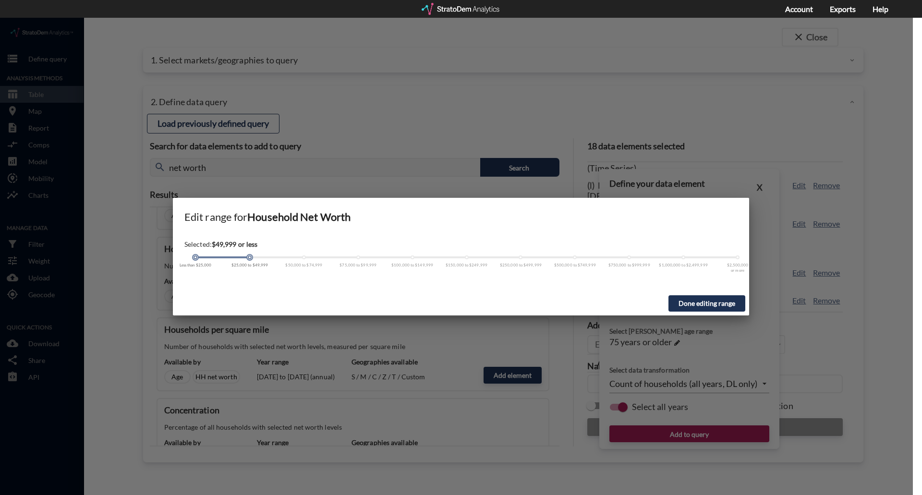
drag, startPoint x: 196, startPoint y: 240, endPoint x: 255, endPoint y: 241, distance: 58.6
click div "Less than $25,000 $25,000 to $49,999 $50,000 to $74,999 $75,000 to $99,999 $100…"
drag, startPoint x: 195, startPoint y: 241, endPoint x: 235, endPoint y: 240, distance: 39.9
click div "Less than $25,000 $25,000 to $49,999 $50,000 to $74,999 $75,000 to $99,999 $100…"
drag, startPoint x: 194, startPoint y: 239, endPoint x: 251, endPoint y: 240, distance: 56.6
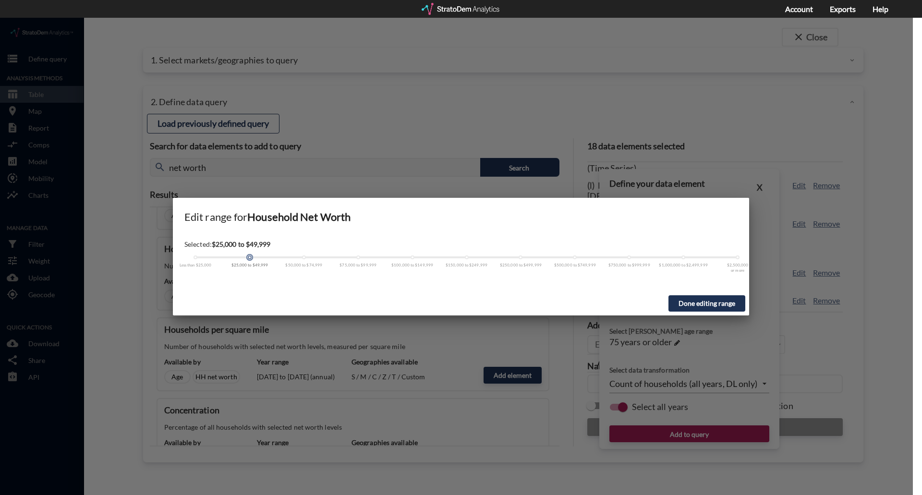
click div
click button "Done editing range"
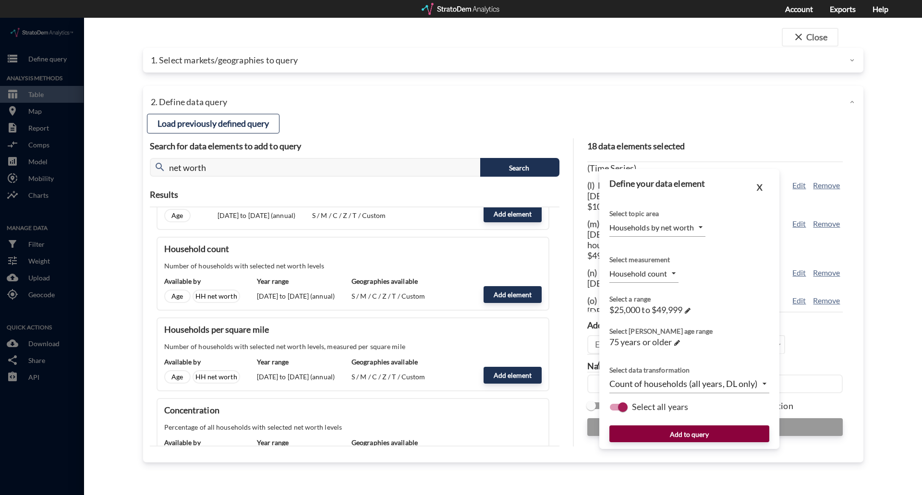
click button "Add to query"
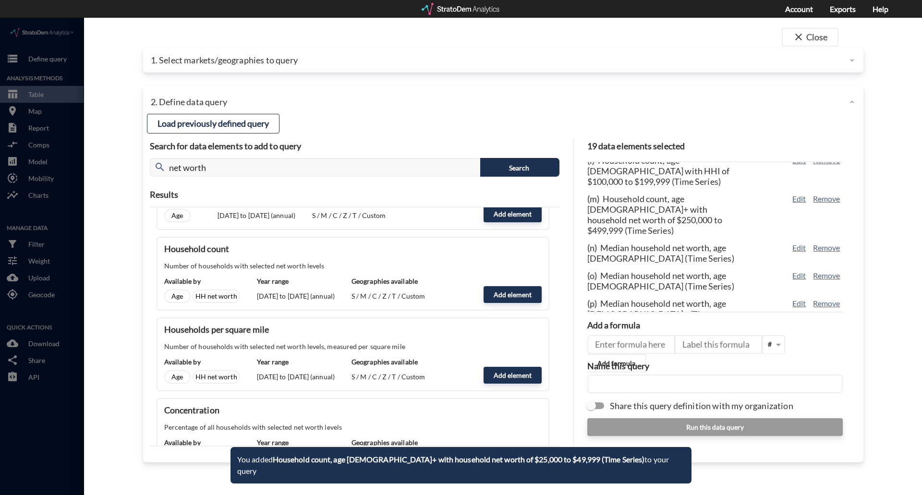
scroll to position [471, 0]
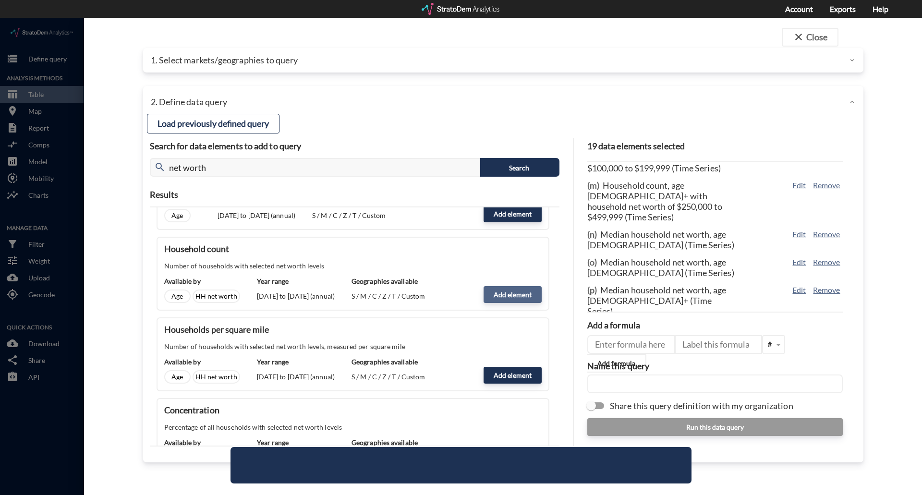
click button "Add element"
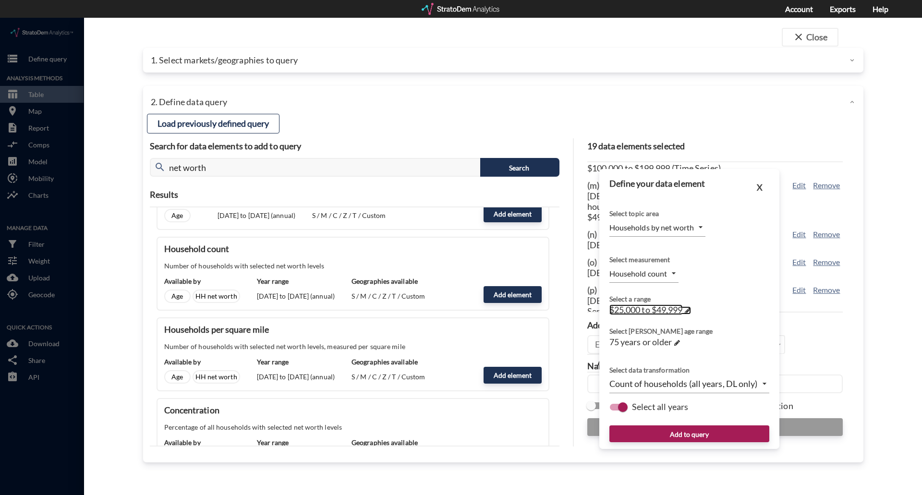
click span "$25,000 to $49,999"
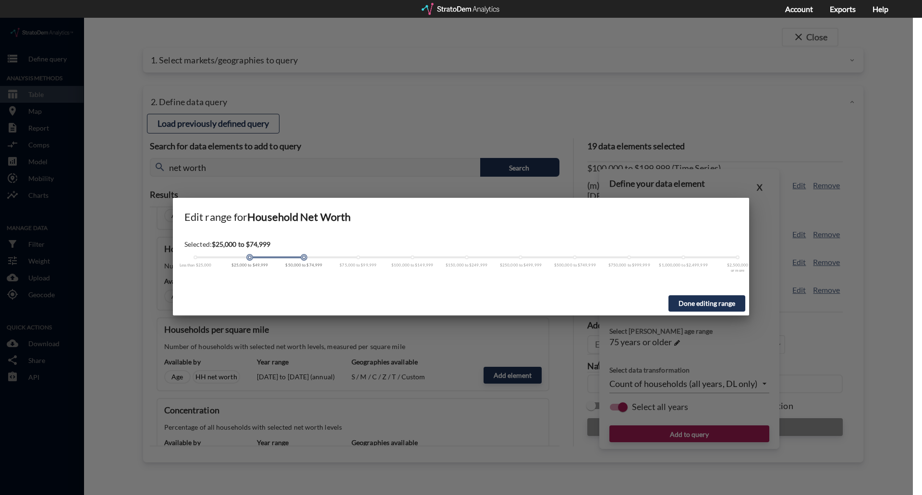
drag, startPoint x: 249, startPoint y: 239, endPoint x: 309, endPoint y: 237, distance: 60.0
click div "Less than $25,000 $25,000 to $49,999 $50,000 to $74,999 $75,000 to $99,999 $100…"
drag, startPoint x: 249, startPoint y: 239, endPoint x: 302, endPoint y: 238, distance: 52.8
click div
click button "Done editing range"
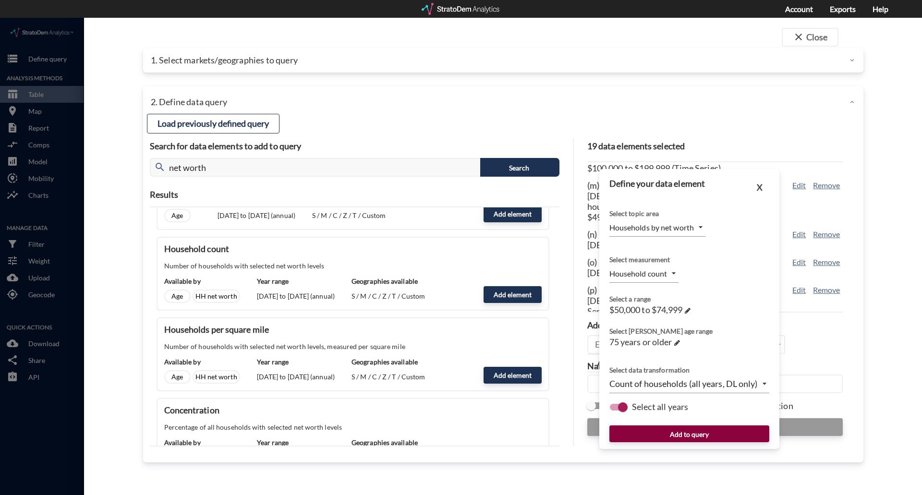
click button "Add to query"
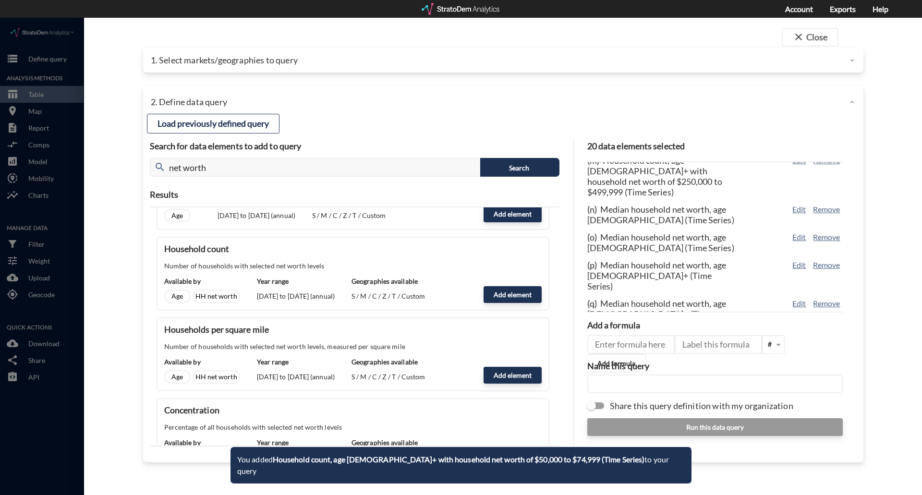
scroll to position [509, 0]
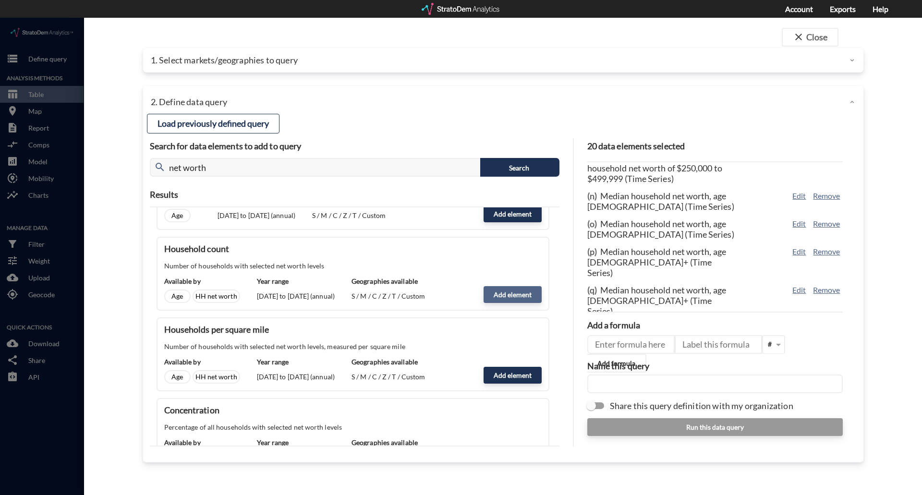
click button "Add element"
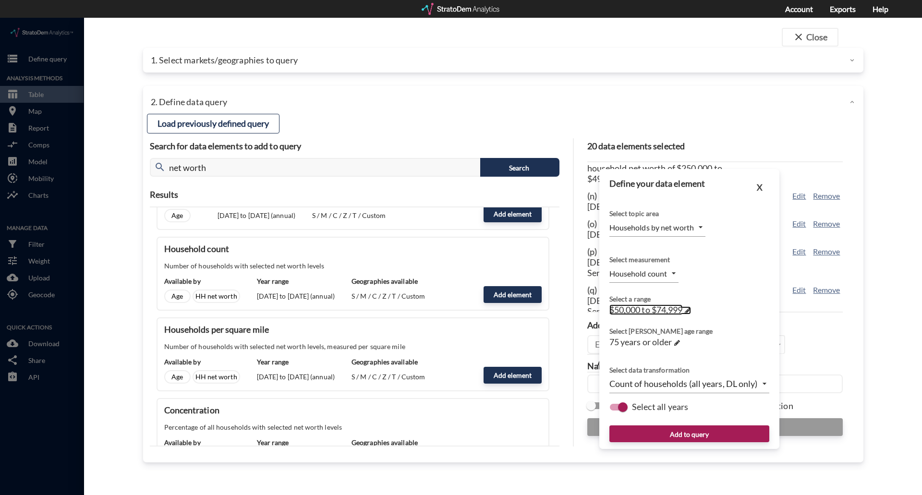
click span "$50,000 to $74,999"
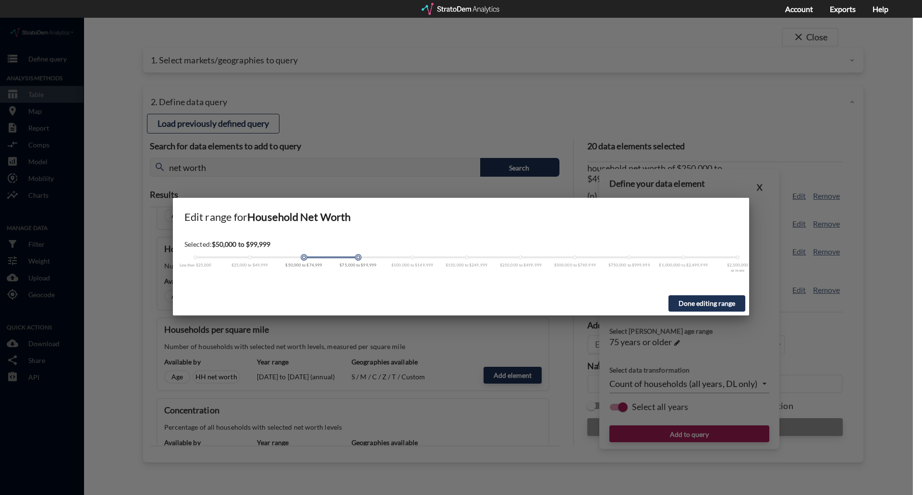
drag, startPoint x: 305, startPoint y: 240, endPoint x: 360, endPoint y: 240, distance: 55.2
click div
drag, startPoint x: 304, startPoint y: 241, endPoint x: 347, endPoint y: 241, distance: 43.7
click div "Less than $25,000 $25,000 to $49,999 $50,000 to $74,999 $75,000 to $99,999 $100…"
click button "Done editing range"
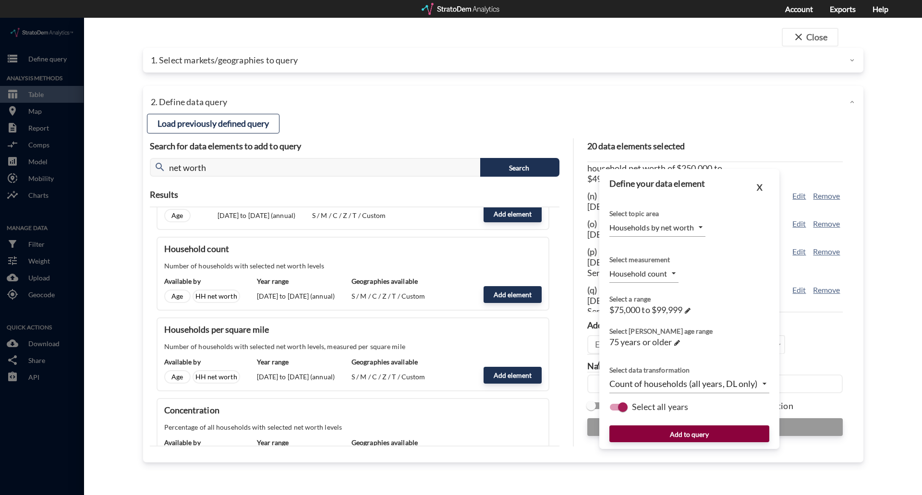
click button "Add to query"
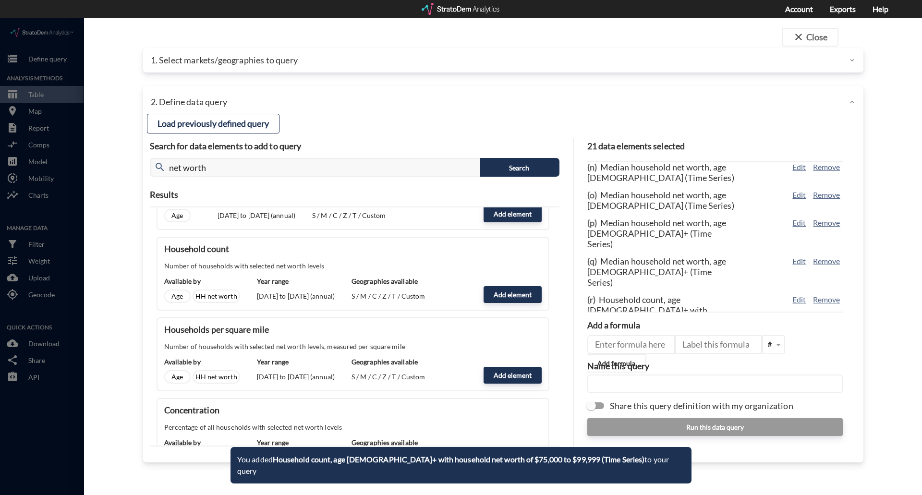
scroll to position [548, 0]
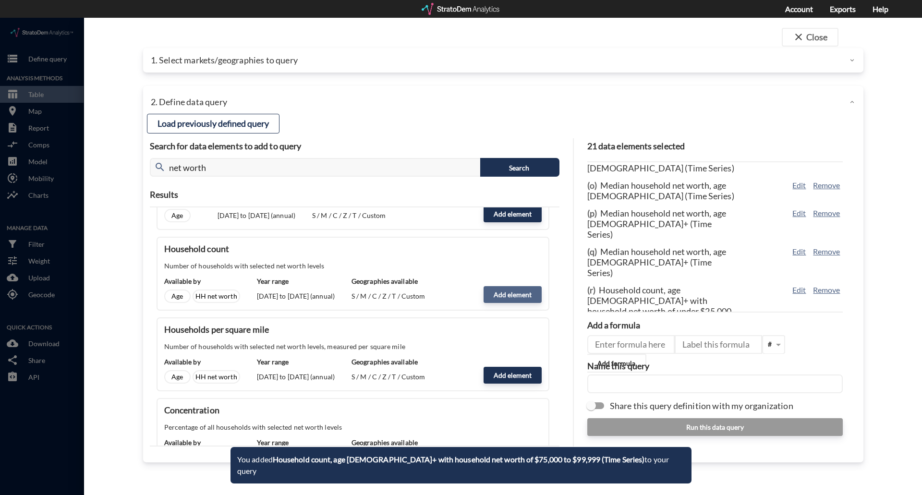
click button "Add element"
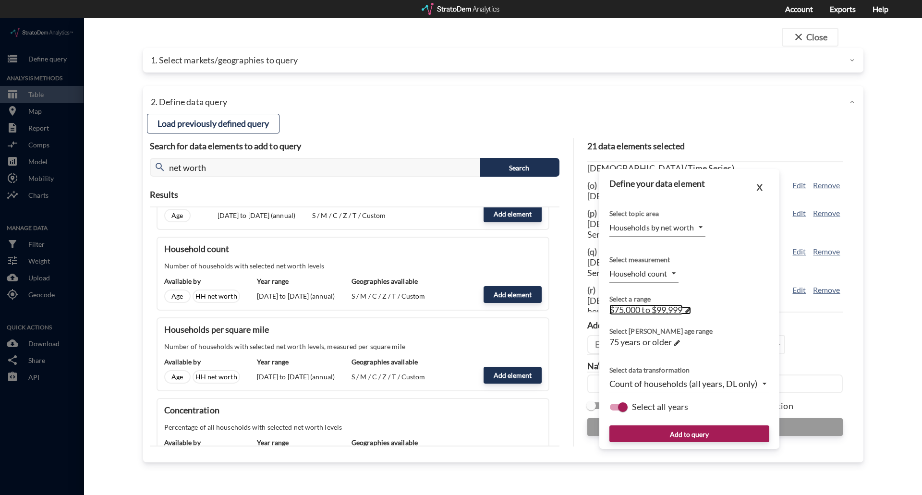
click span "$75,000 to $99,999"
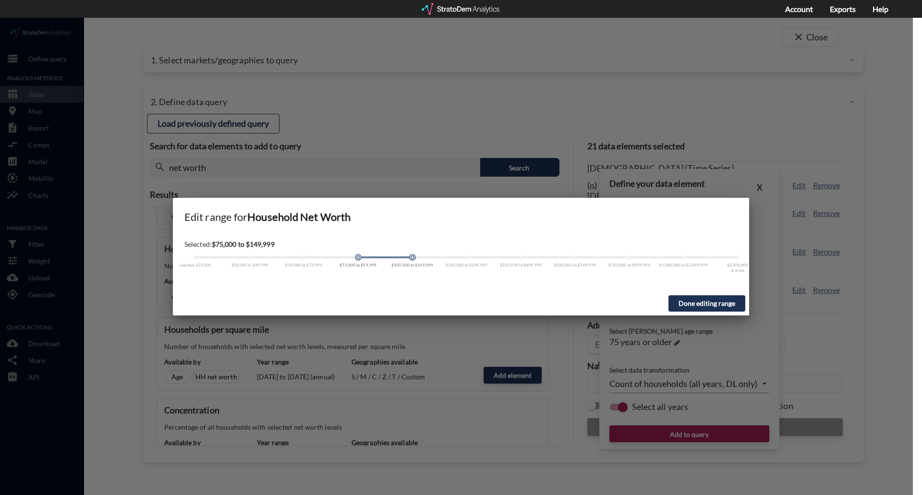
drag, startPoint x: 359, startPoint y: 239, endPoint x: 410, endPoint y: 242, distance: 51.9
click div "Less than $25,000 $25,000 to $49,999 $50,000 to $74,999 $75,000 to $99,999 $100…"
drag, startPoint x: 359, startPoint y: 241, endPoint x: 419, endPoint y: 239, distance: 60.0
click div "Less than $25,000 $25,000 to $49,999 $50,000 to $74,999 $75,000 to $99,999 $100…"
drag, startPoint x: 357, startPoint y: 239, endPoint x: 400, endPoint y: 240, distance: 43.2
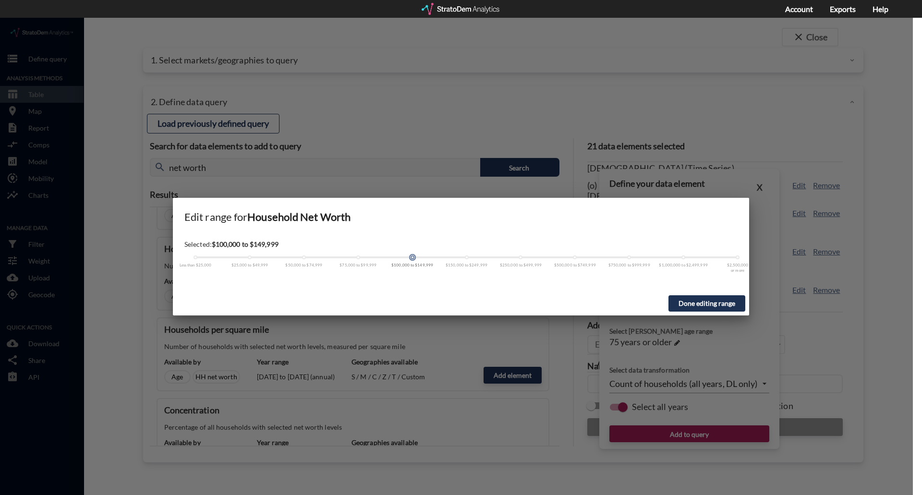
click div "Less than $25,000 $25,000 to $49,999 $50,000 to $74,999 $75,000 to $99,999 $100…"
click button "Done editing range"
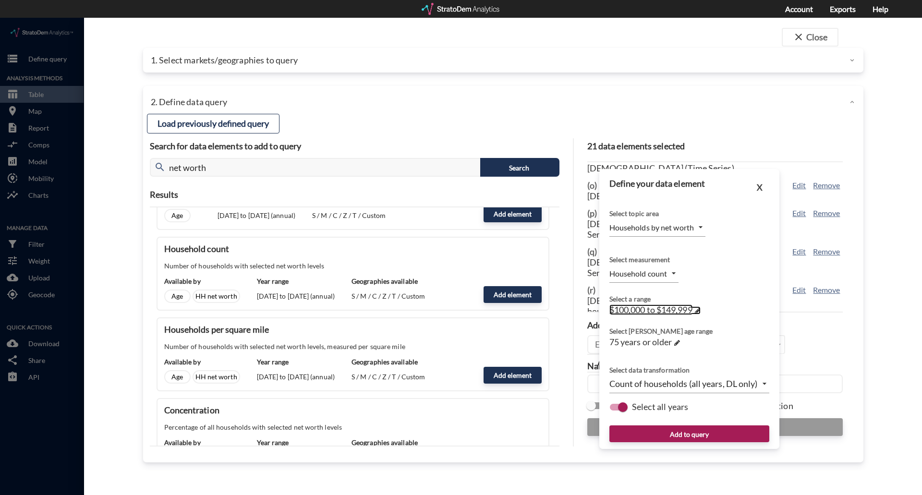
click span "$100,000 to $149,999"
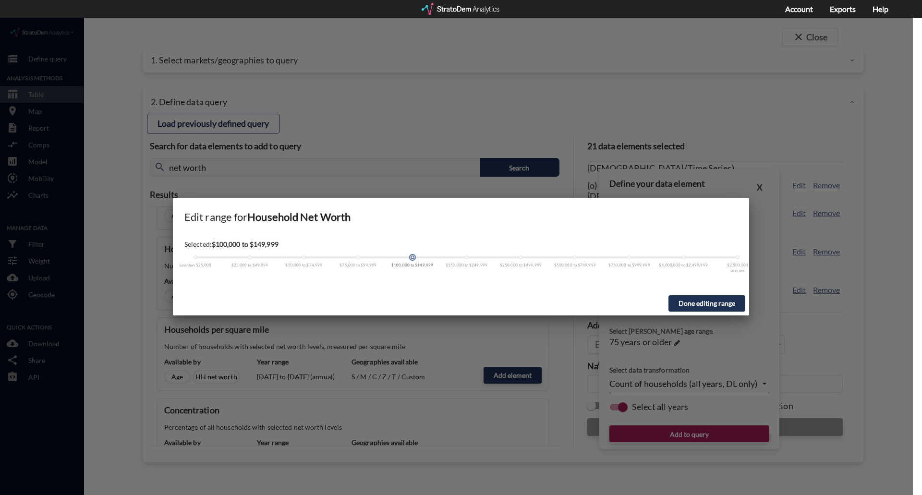
click button "Done editing range"
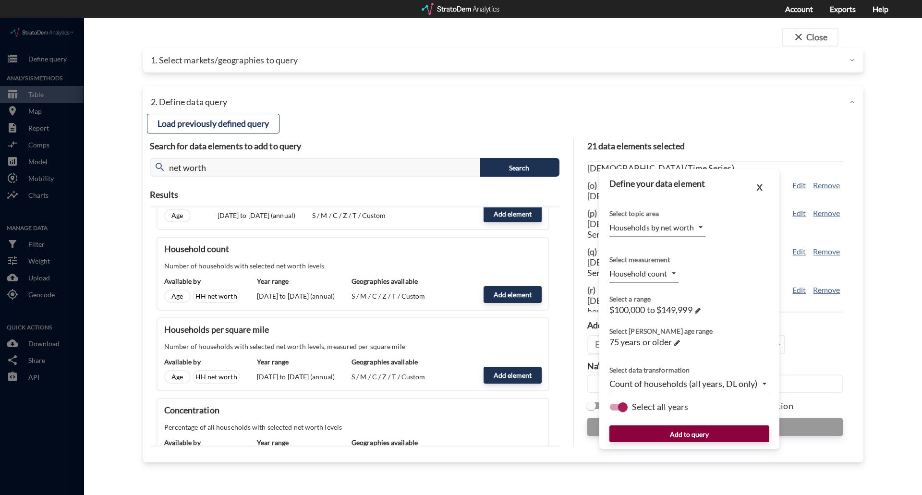
click button "Add to query"
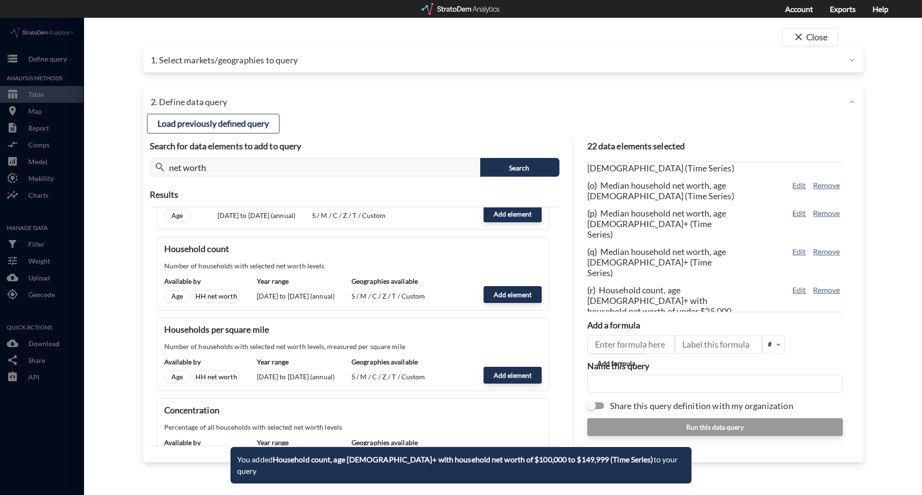
scroll to position [586, 0]
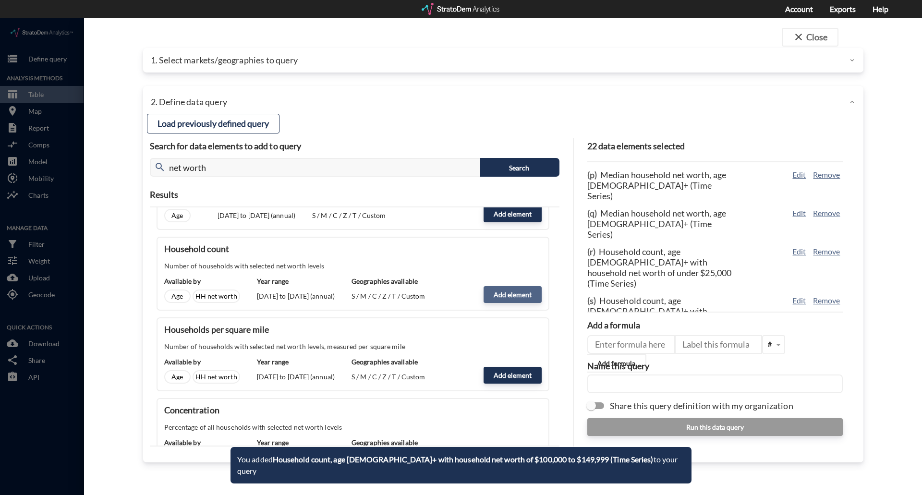
click button "Add element"
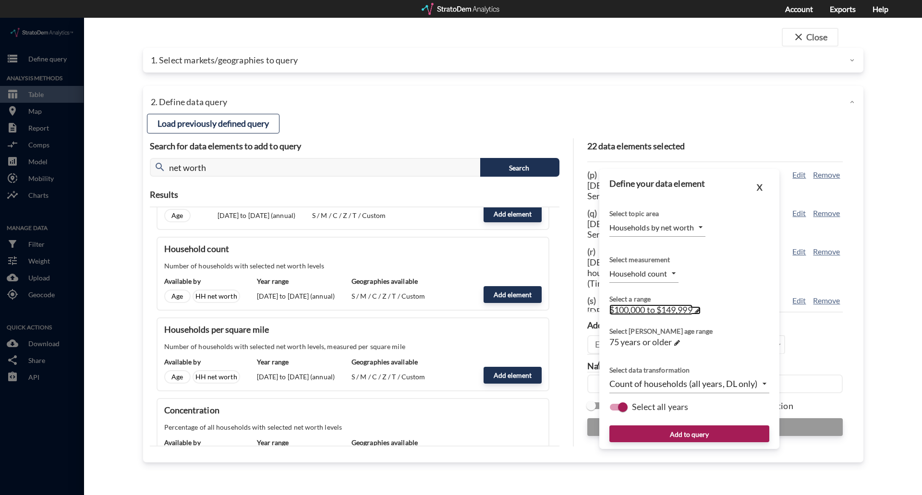
click span "$100,000 to $149,999"
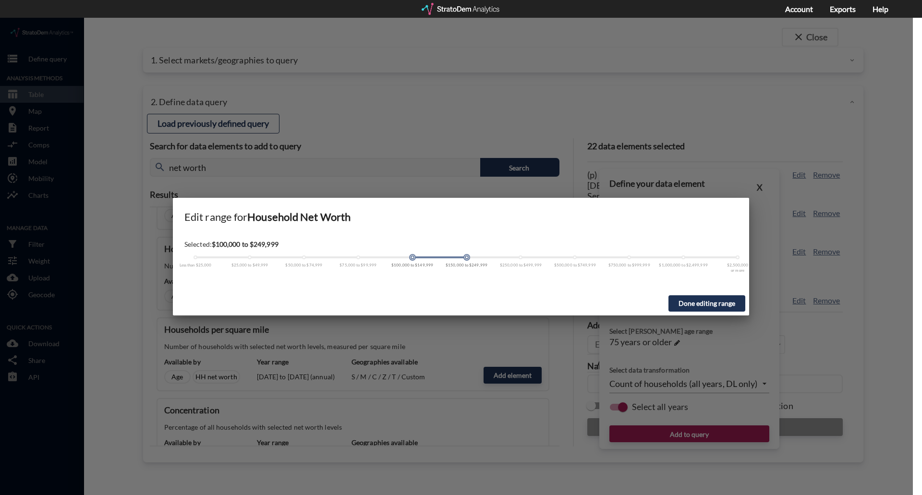
drag, startPoint x: 412, startPoint y: 238, endPoint x: 463, endPoint y: 239, distance: 50.4
click div
drag, startPoint x: 411, startPoint y: 239, endPoint x: 461, endPoint y: 240, distance: 49.4
click div
click button "Done editing range"
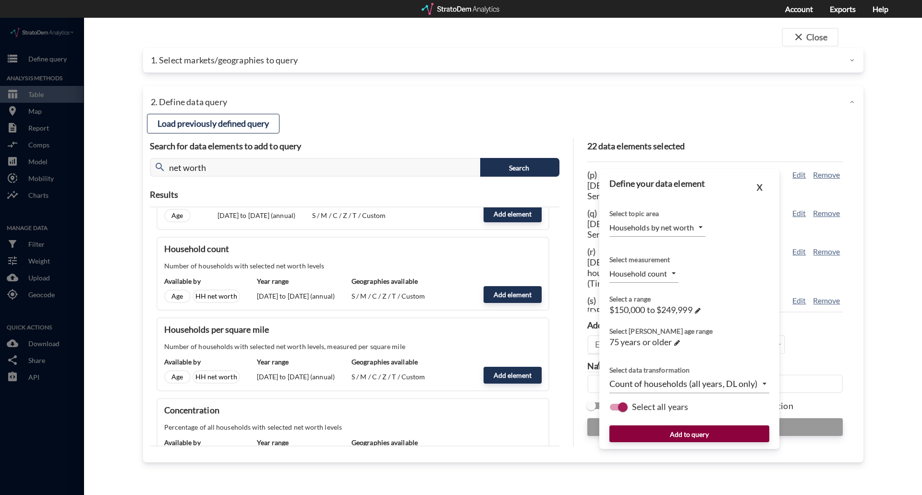
click button "Add to query"
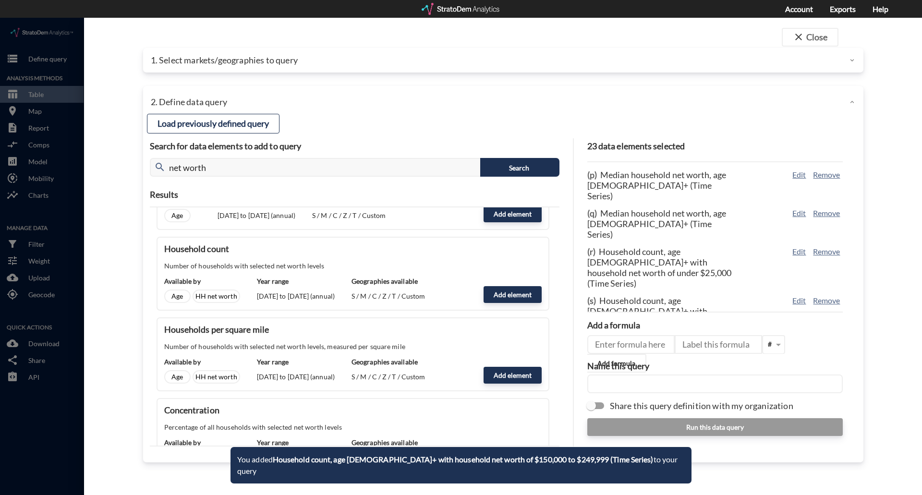
scroll to position [624, 0]
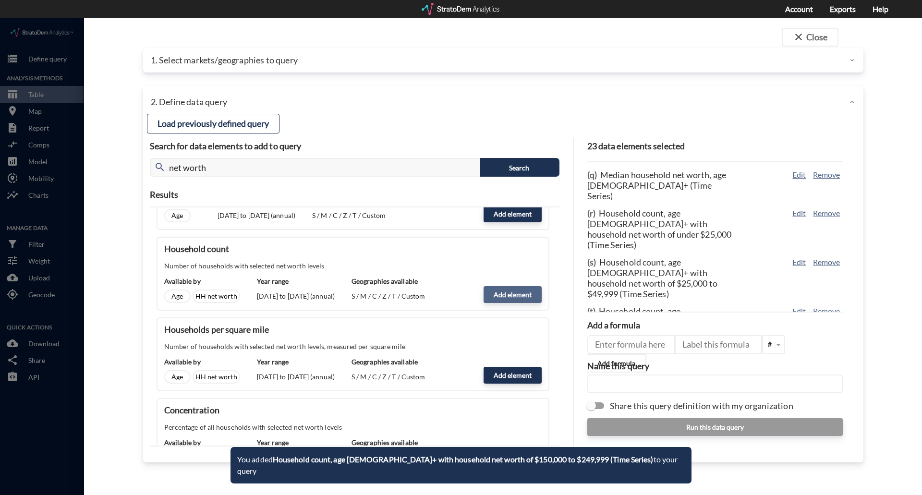
click button "Add element"
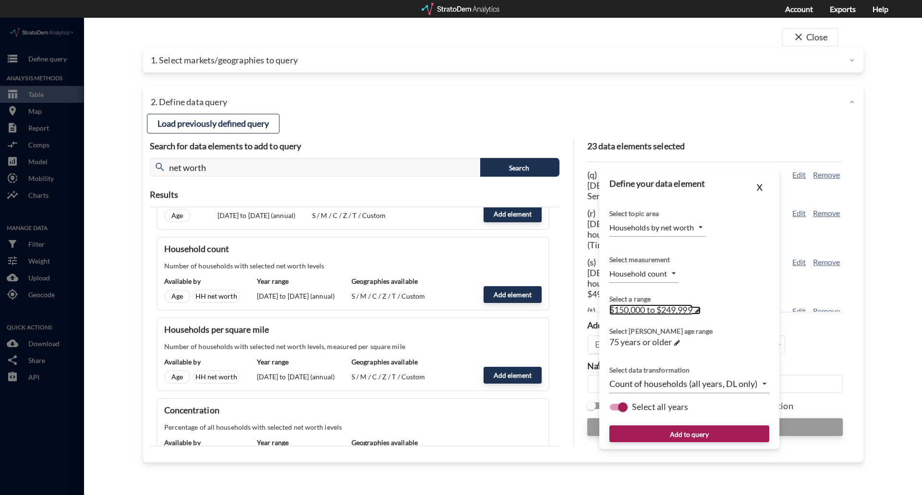
click span "$150,000 to $249,999"
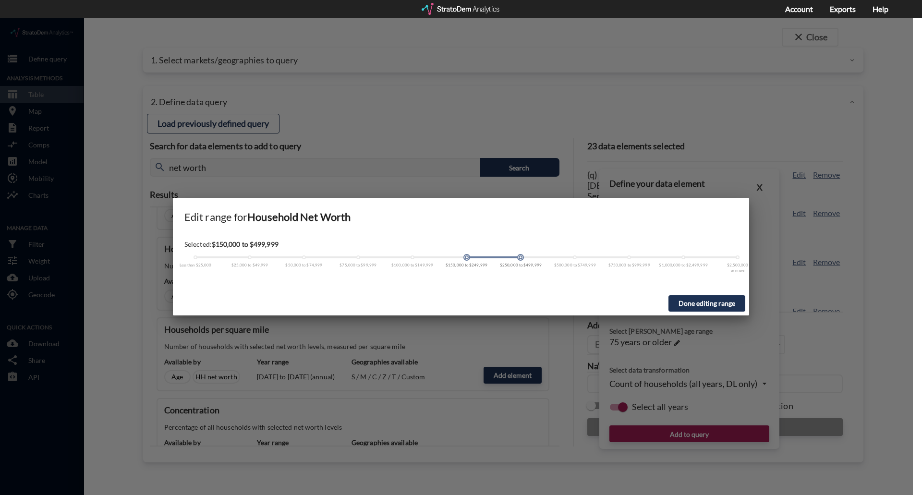
drag, startPoint x: 467, startPoint y: 240, endPoint x: 511, endPoint y: 238, distance: 44.7
click div "Less than $25,000 $25,000 to $49,999 $50,000 to $74,999 $75,000 to $99,999 $100…"
drag, startPoint x: 466, startPoint y: 240, endPoint x: 518, endPoint y: 240, distance: 52.8
click div
click button "Done editing range"
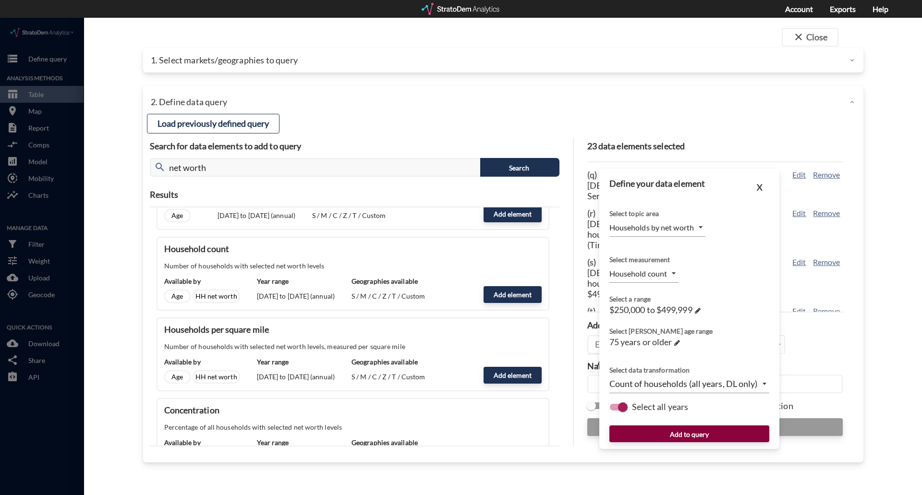
click button "Add to query"
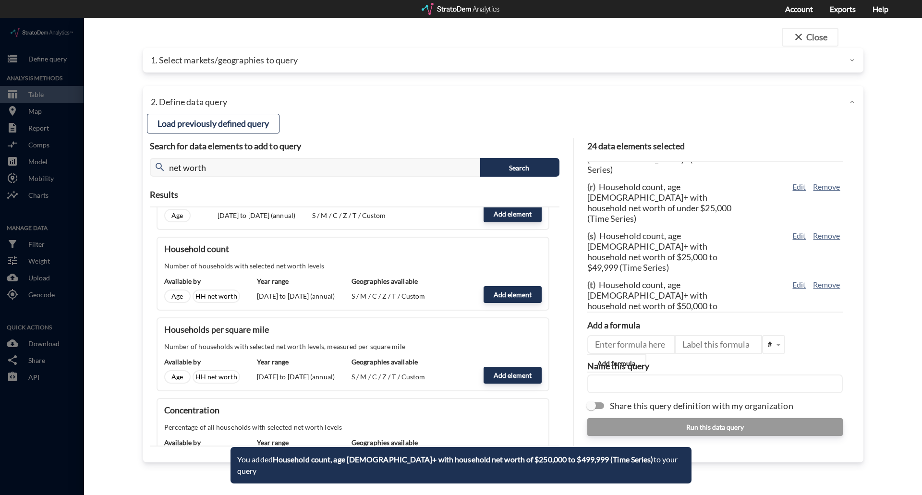
scroll to position [663, 0]
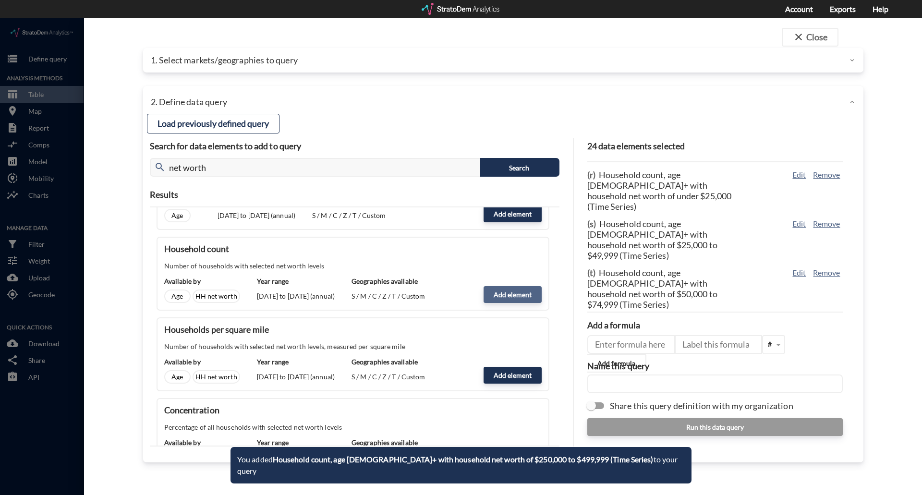
click button "Add element"
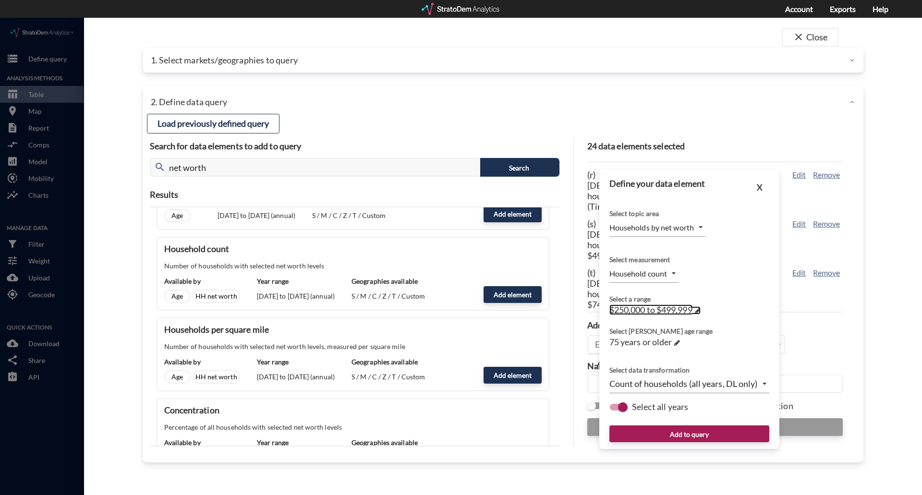
click span "$250,000 to $499,999"
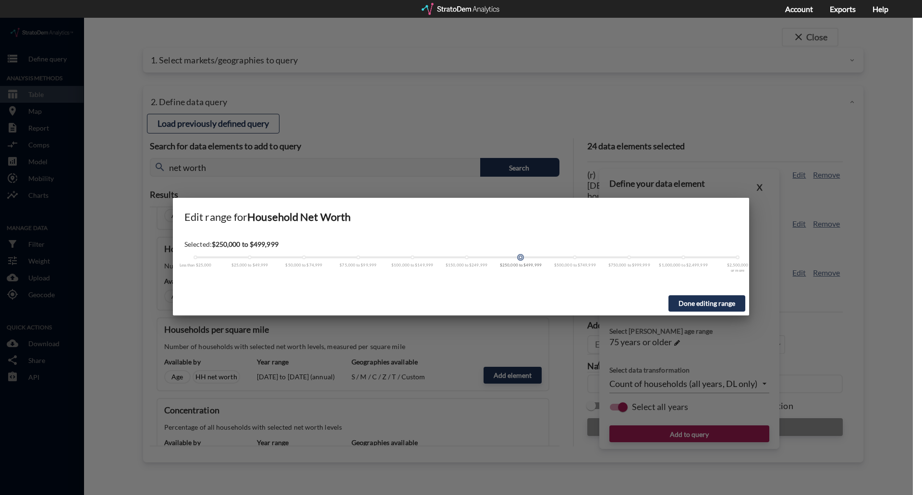
drag, startPoint x: 519, startPoint y: 241, endPoint x: 577, endPoint y: 240, distance: 57.6
click div "Less than $25,000 $25,000 to $49,999 $50,000 to $74,999 $75,000 to $99,999 $100…"
drag, startPoint x: 520, startPoint y: 240, endPoint x: 577, endPoint y: 241, distance: 56.7
click div "Less than $25,000 $25,000 to $49,999 $50,000 to $74,999 $75,000 to $99,999 $100…"
drag, startPoint x: 522, startPoint y: 240, endPoint x: 563, endPoint y: 240, distance: 41.3
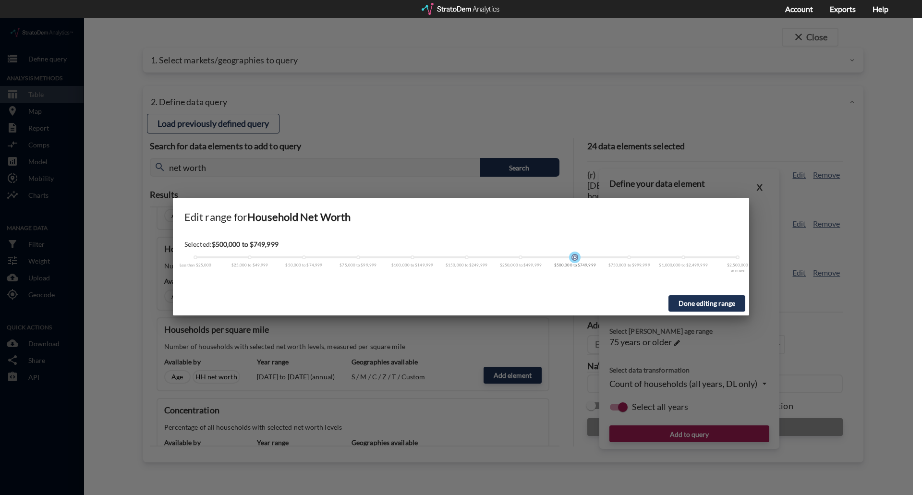
click div
click button "Done editing range"
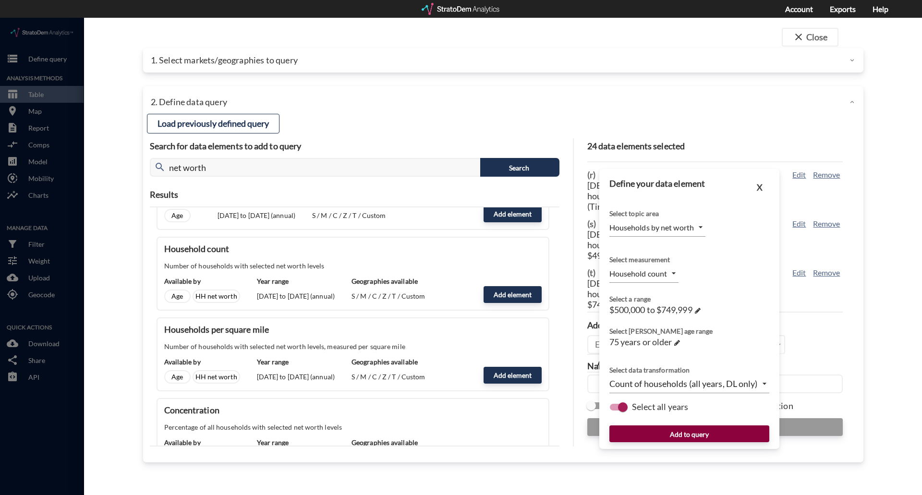
click button "Add to query"
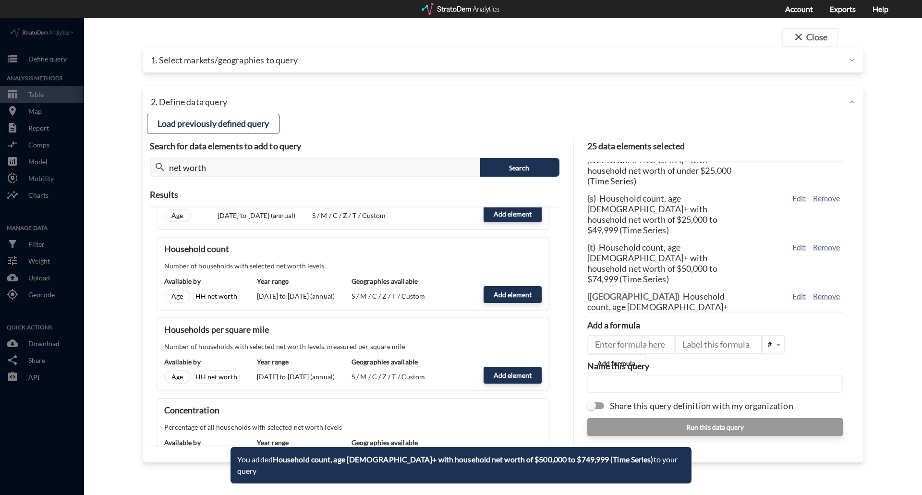
scroll to position [701, 0]
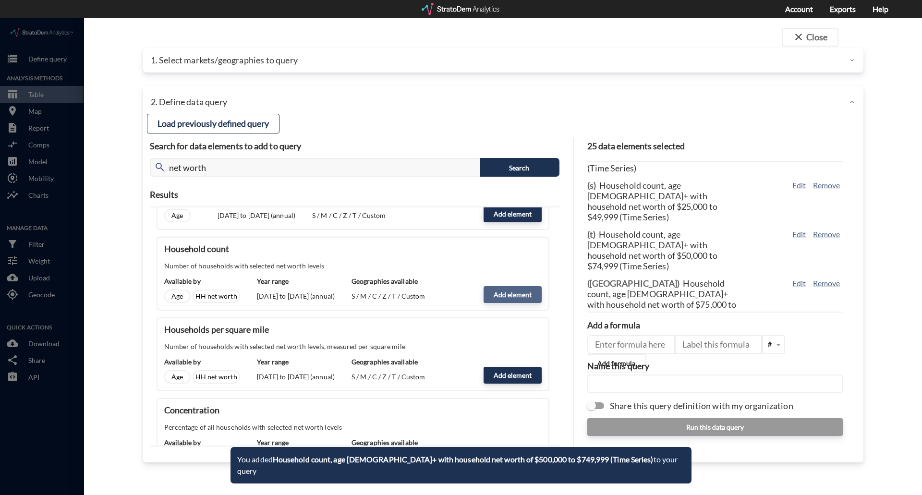
click button "Add element"
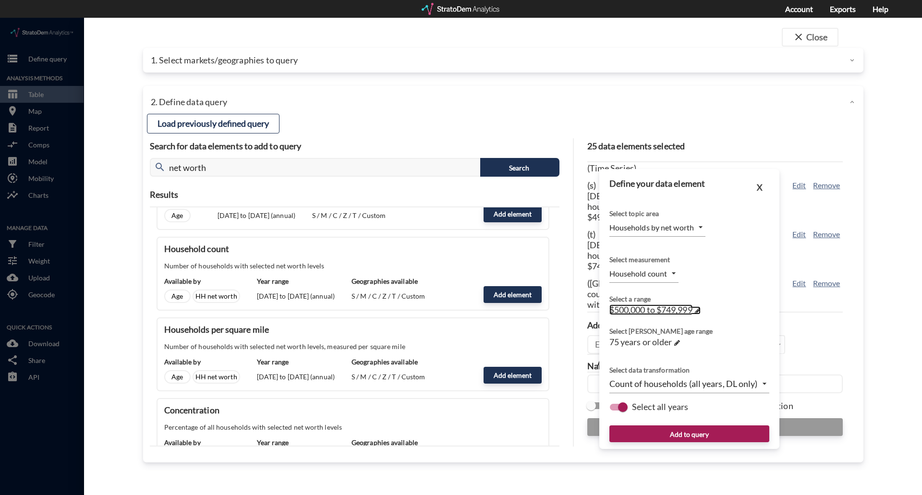
click span "$500,000 to $749,999"
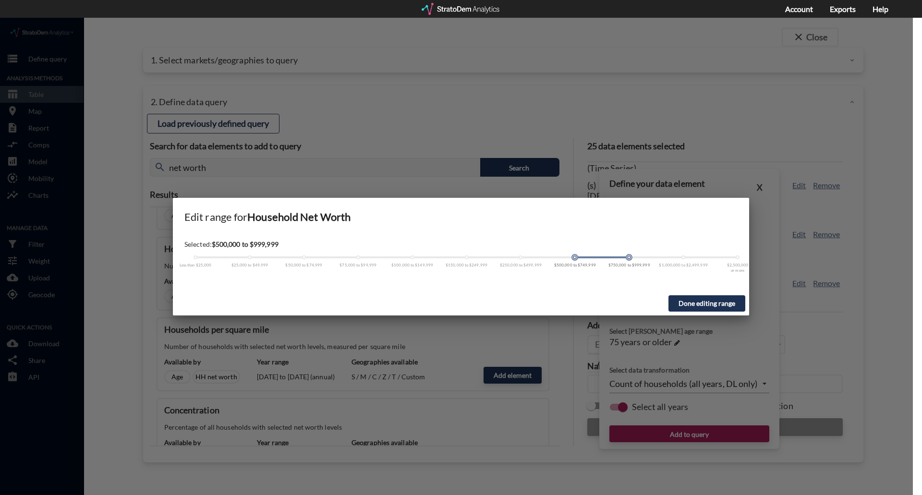
drag, startPoint x: 575, startPoint y: 239, endPoint x: 616, endPoint y: 240, distance: 41.3
click div
drag, startPoint x: 574, startPoint y: 240, endPoint x: 623, endPoint y: 241, distance: 49.4
click div "Less than $25,000 $25,000 to $49,999 $50,000 to $74,999 $75,000 to $99,999 $100…"
click button "Done editing range"
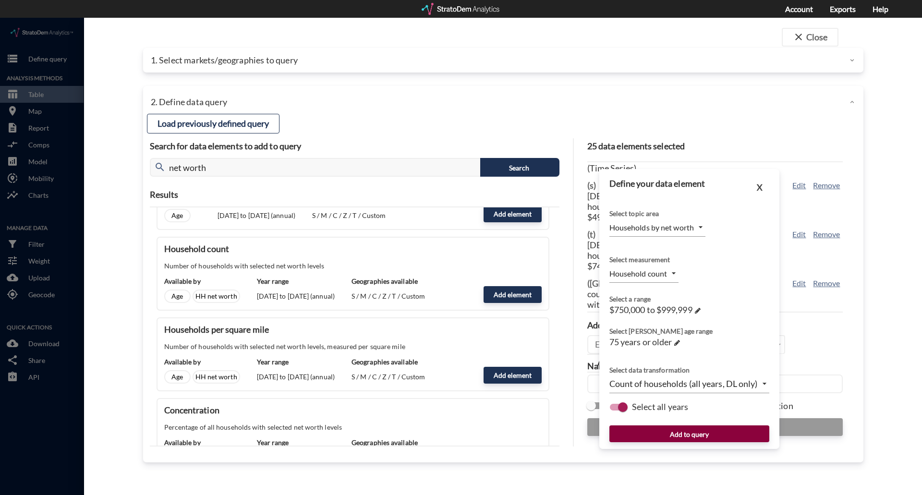
click button "Add to query"
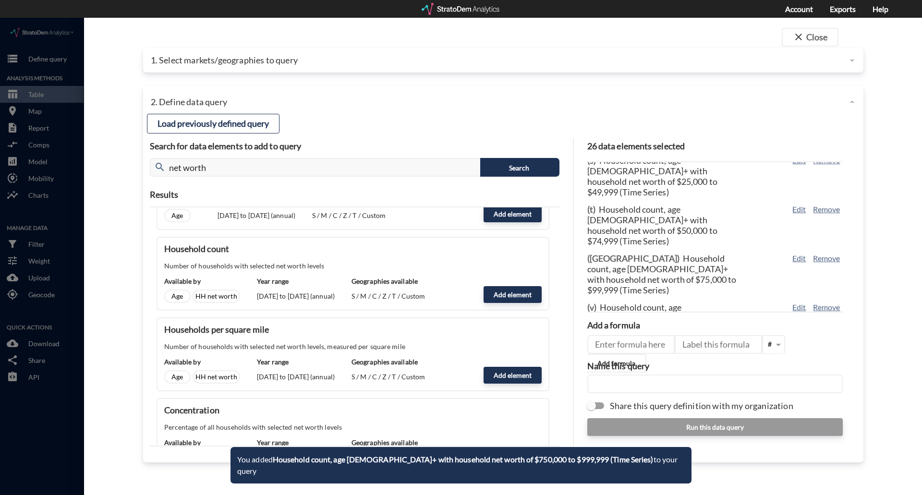
scroll to position [740, 0]
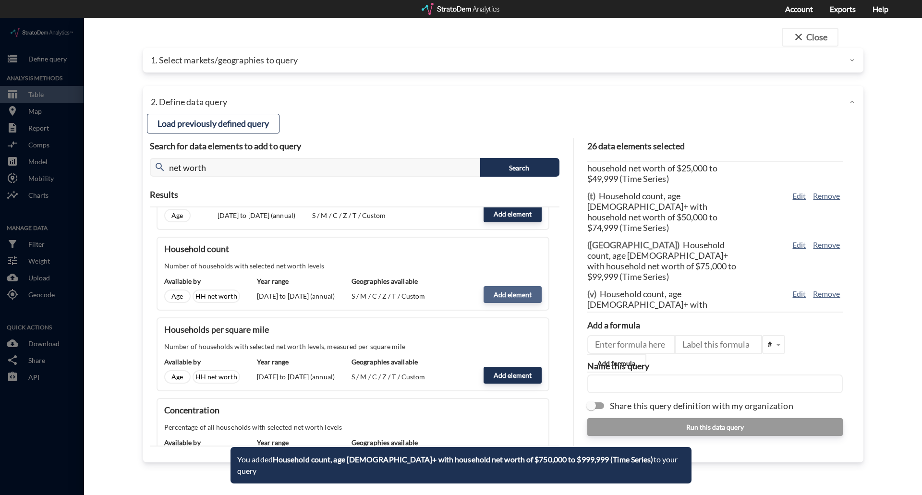
click button "Add element"
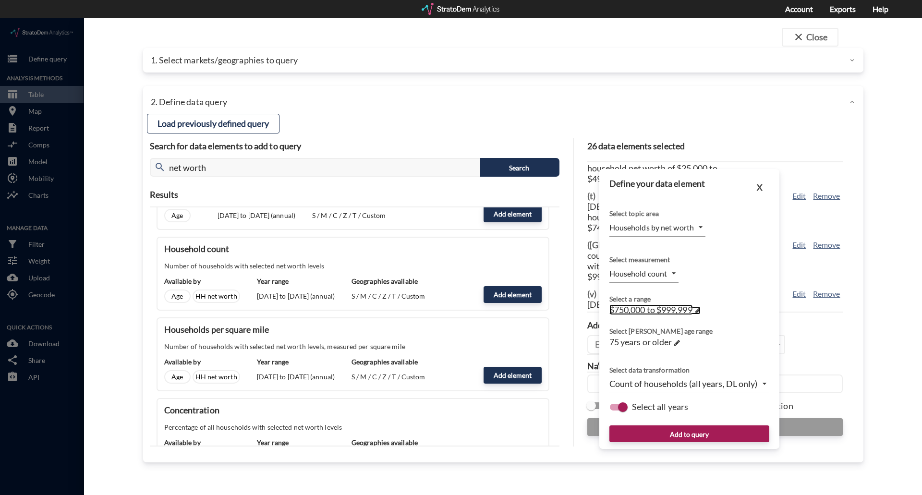
click span "$750,000 to $999,999"
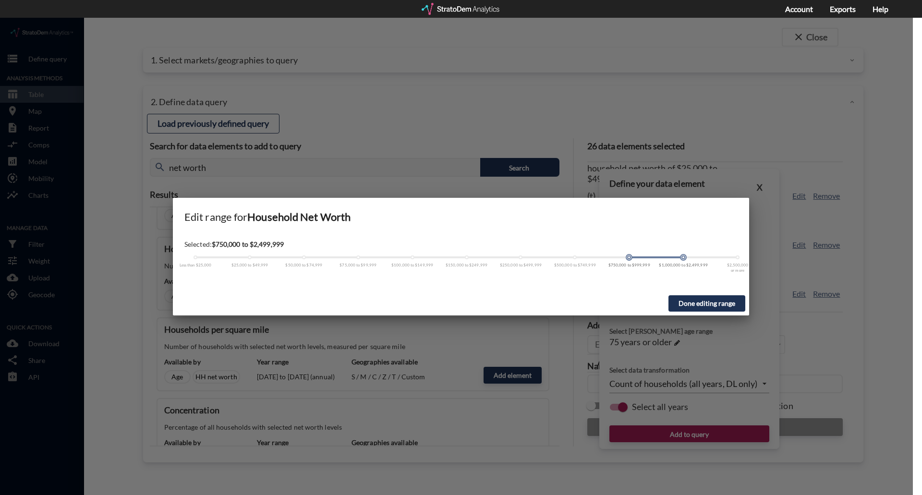
drag, startPoint x: 630, startPoint y: 240, endPoint x: 680, endPoint y: 239, distance: 49.9
click div
drag, startPoint x: 628, startPoint y: 241, endPoint x: 673, endPoint y: 239, distance: 44.7
click div
click button "Done editing range"
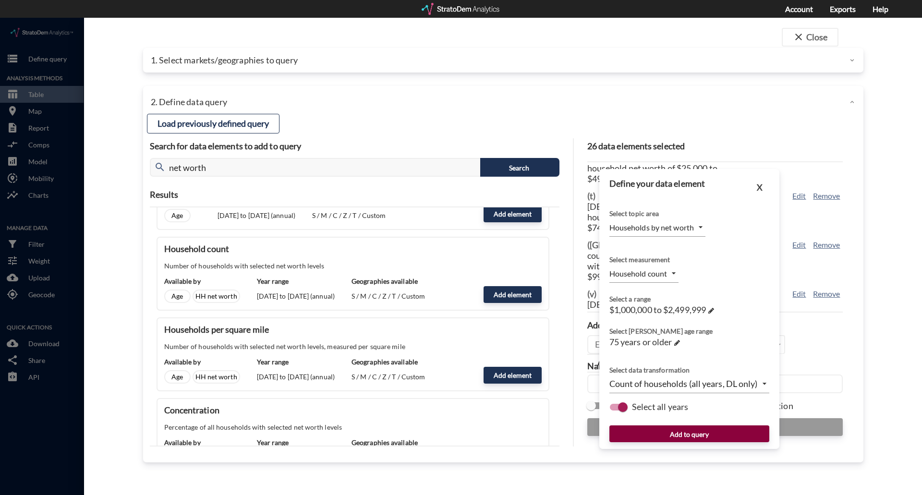
click button "Add to query"
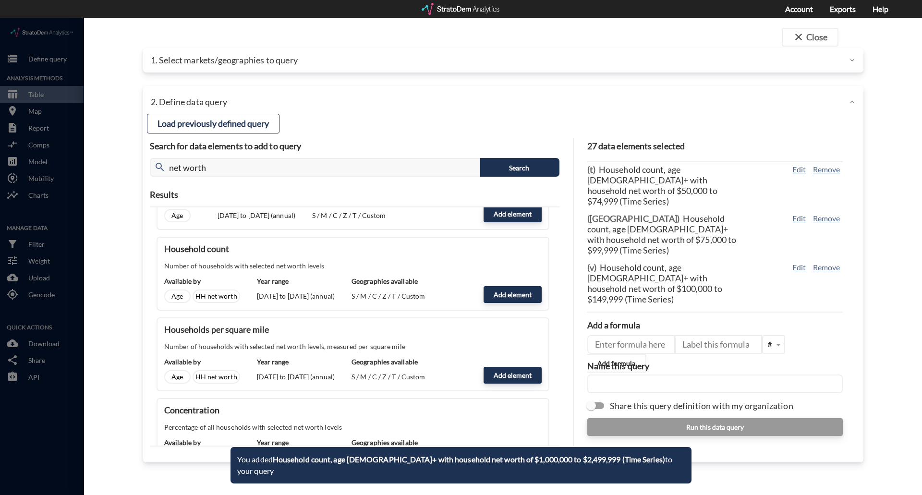
scroll to position [778, 0]
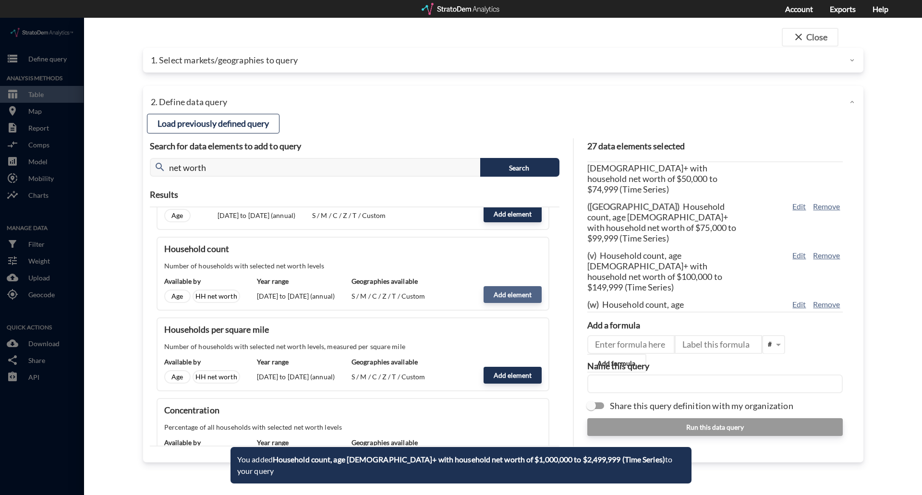
click button "Add element"
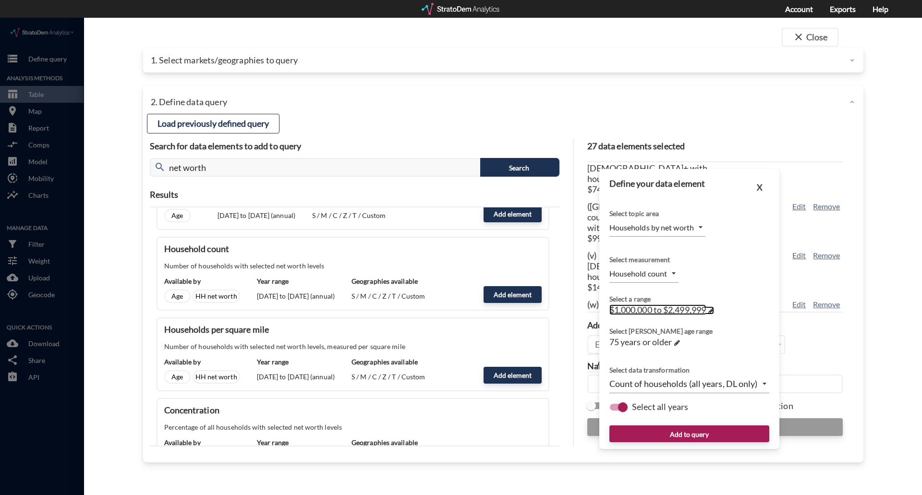
click span "$1,000,000 to $2,499,999"
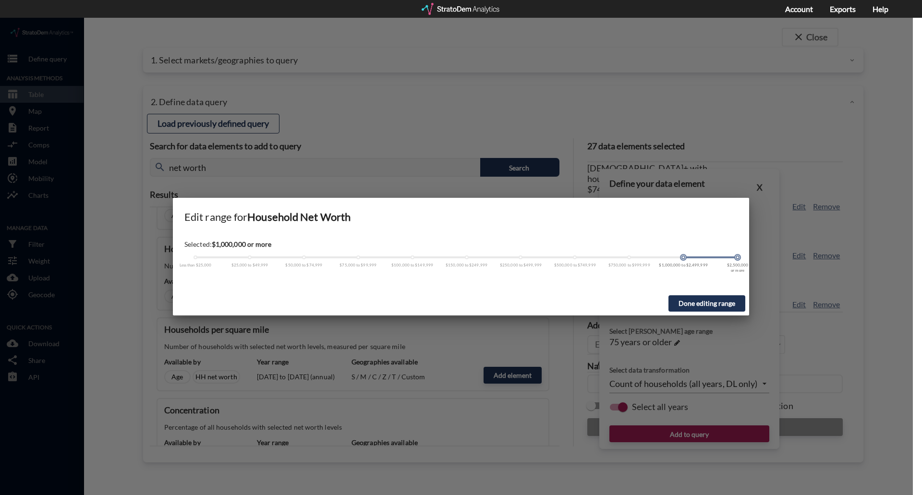
drag, startPoint x: 684, startPoint y: 240, endPoint x: 735, endPoint y: 240, distance: 51.4
click div
drag, startPoint x: 683, startPoint y: 241, endPoint x: 735, endPoint y: 243, distance: 52.4
click div "Selected: $1,000,000 or more Less than $25,000 $25,000 to $49,999 $50,000 to $7…"
click button "Done editing range"
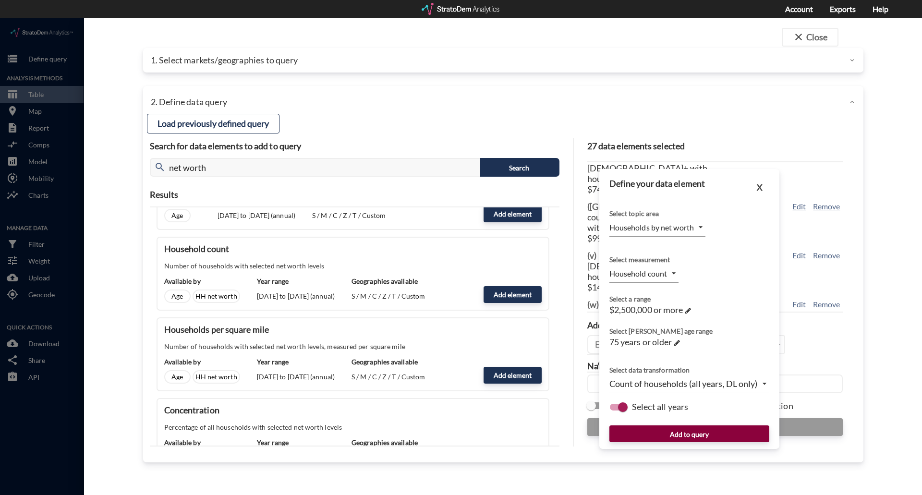
click button "Add to query"
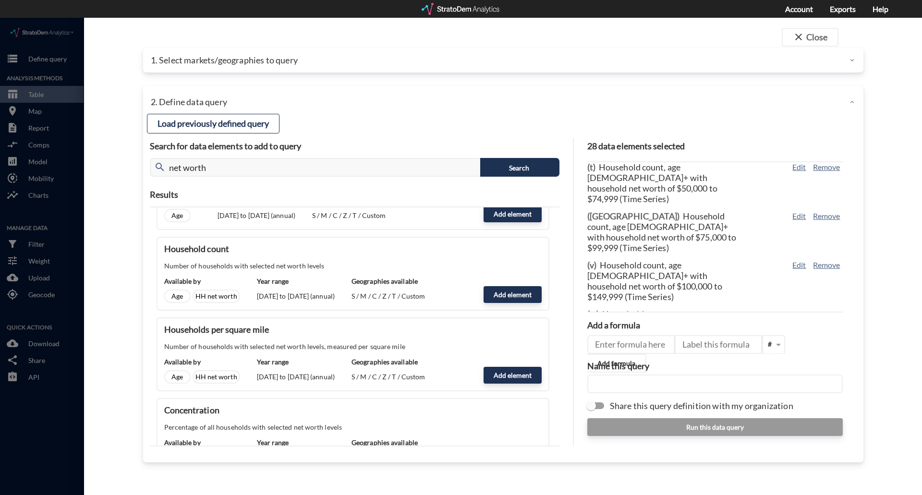
scroll to position [816, 0]
click input "text"
type input "Seniors Housing - Master v4"
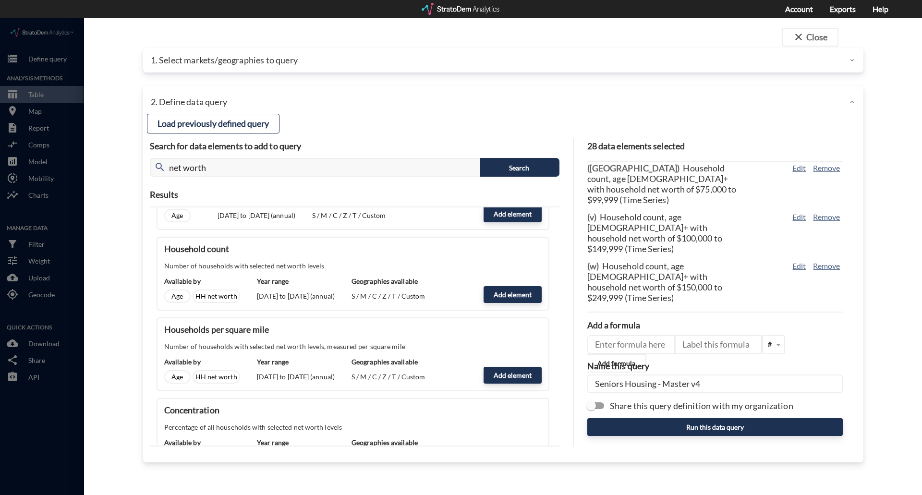
click input "Share this query definition with my organization"
checkbox input "true"
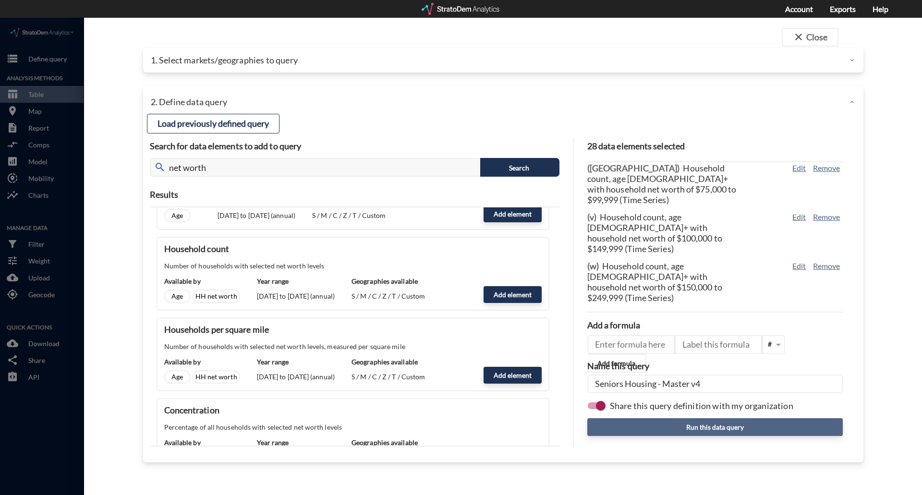
click button "Run this data query"
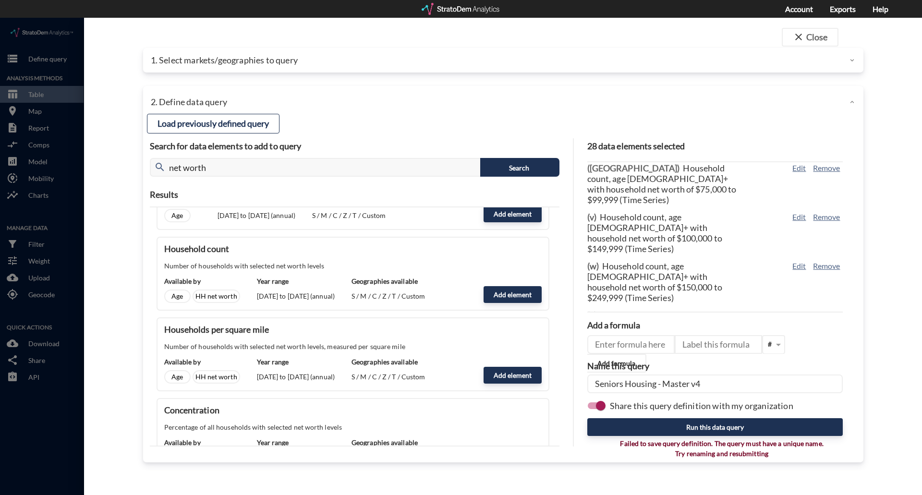
click input "Seniors Housing - Master v4"
type input "Seniors Housing - Master v5"
drag, startPoint x: 883, startPoint y: 383, endPoint x: 846, endPoint y: 393, distance: 38.4
click div "close Close 1. Select markets/geographies to query Select which rows will appea…"
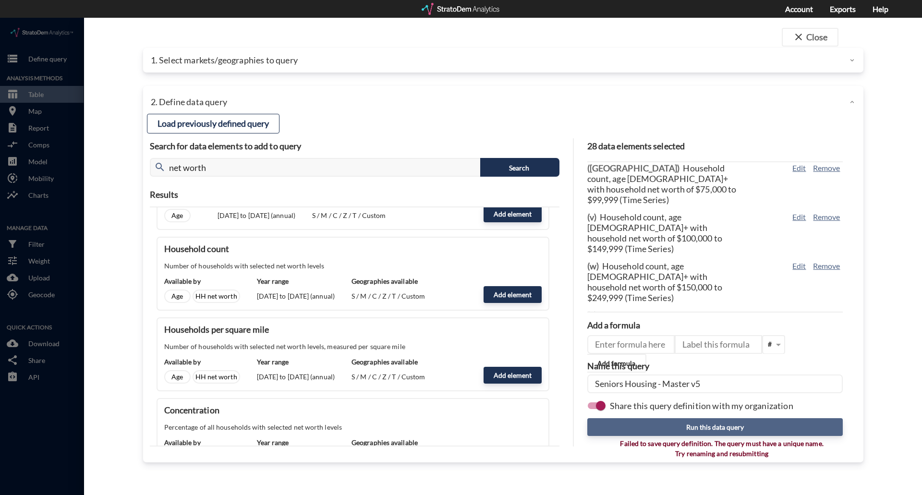
click button "Run this data query"
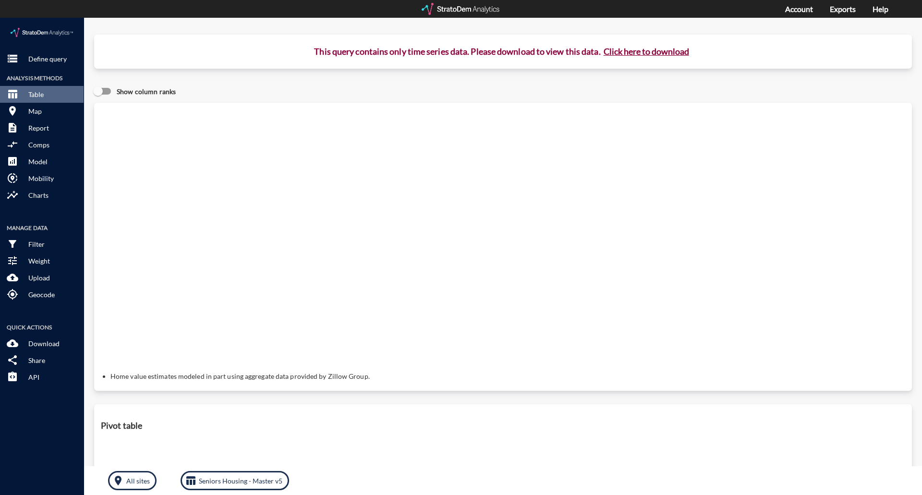
click button "Click here to download"
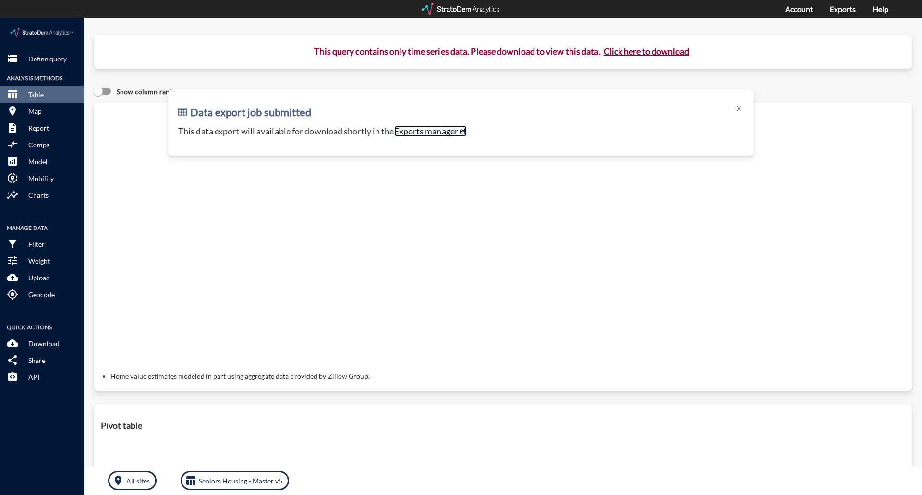
click link "Exports manager"
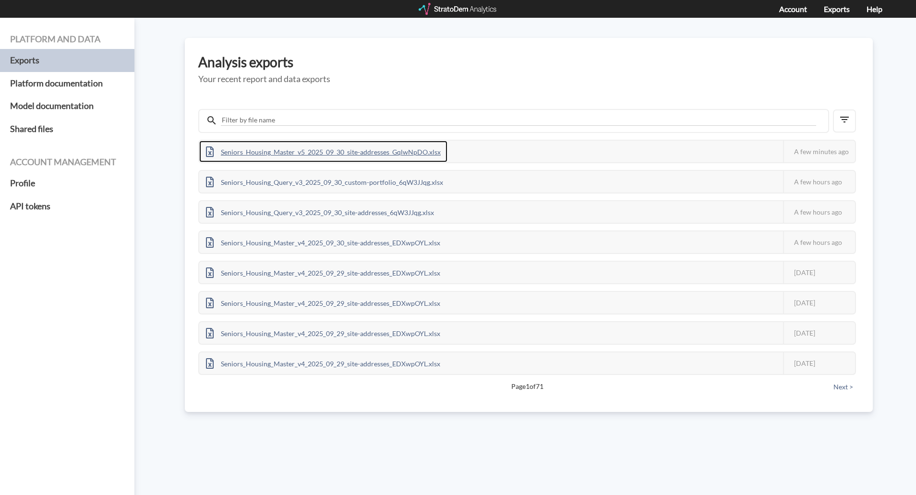
click at [336, 147] on div "Seniors_Housing_Master_v5_2025_09_30_site-addresses_GqlwNpDO.xlsx" at bounding box center [323, 152] width 248 height 22
